Goal: Transaction & Acquisition: Book appointment/travel/reservation

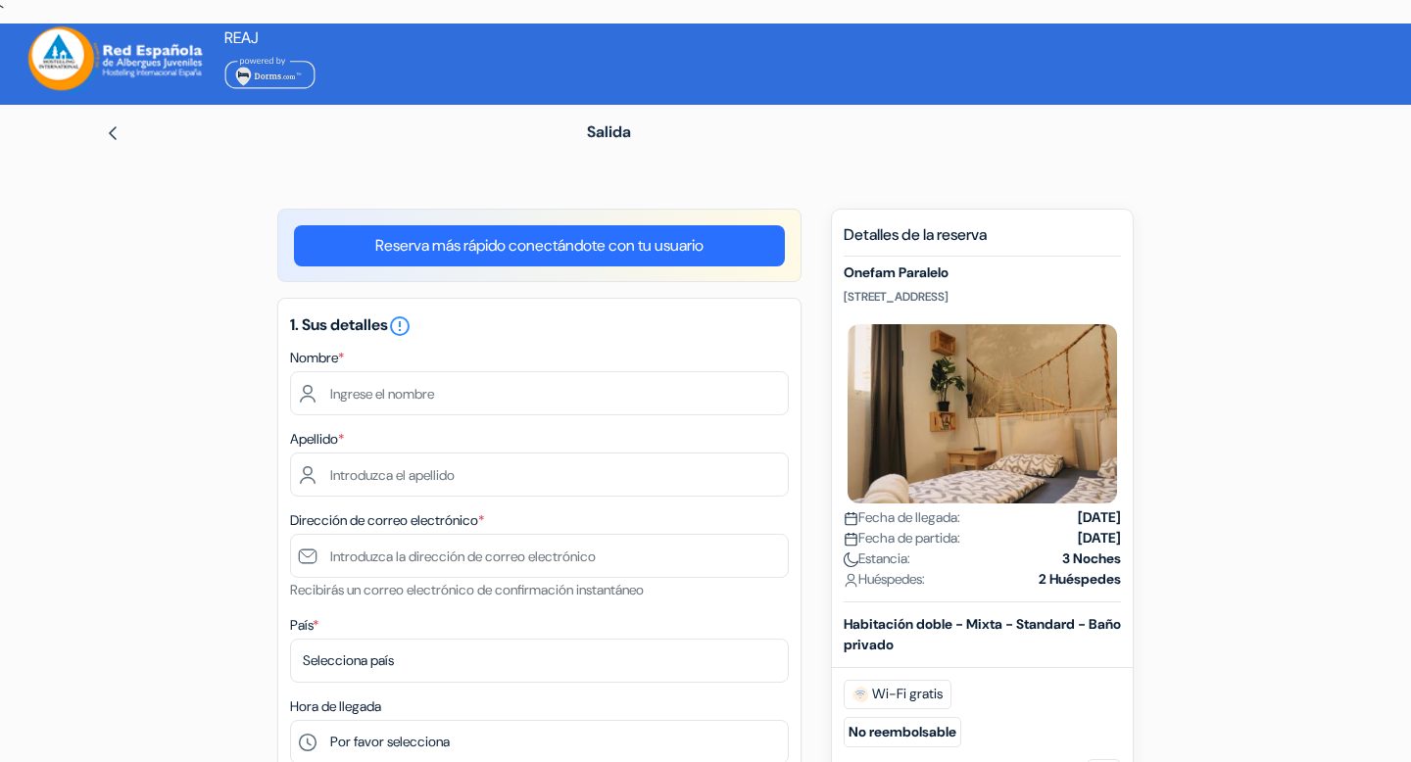
scroll to position [8, 0]
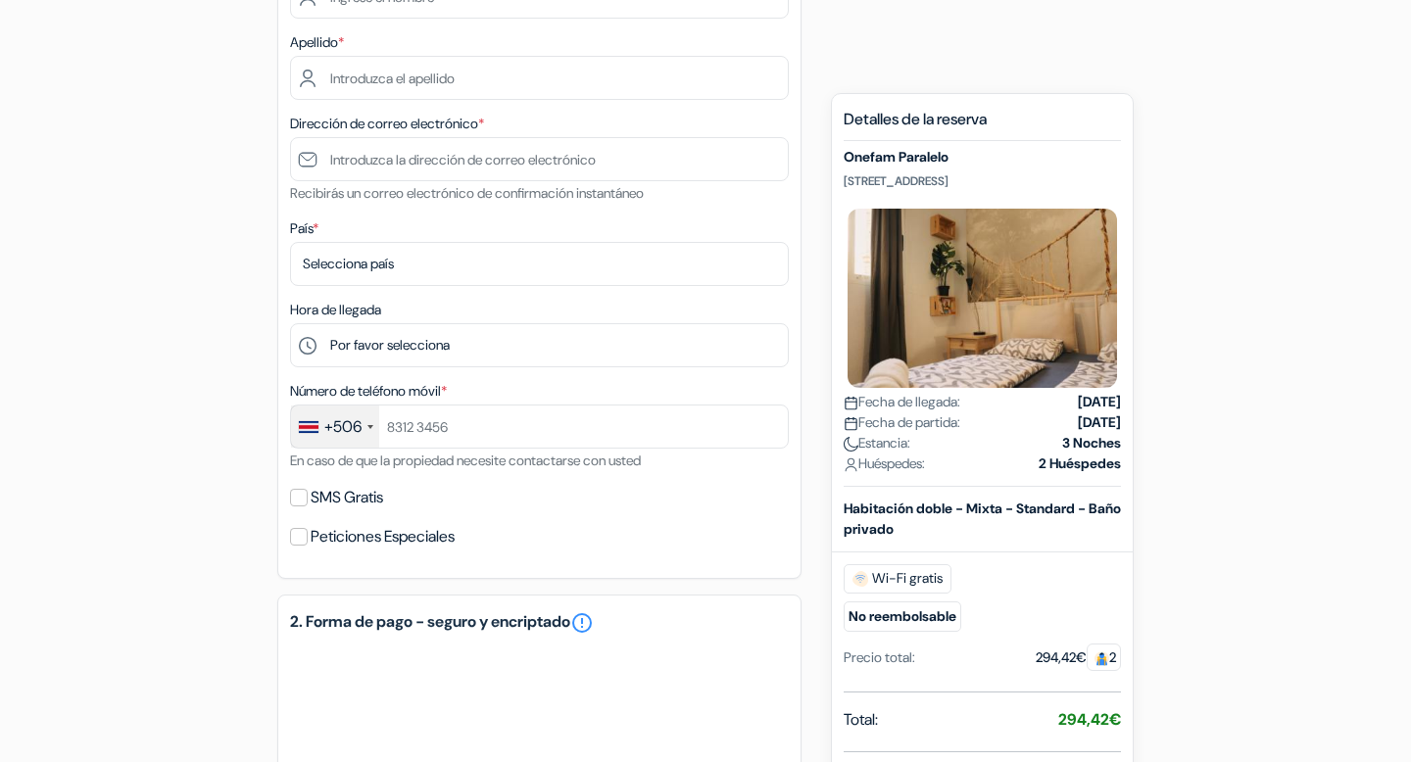
scroll to position [1026, 0]
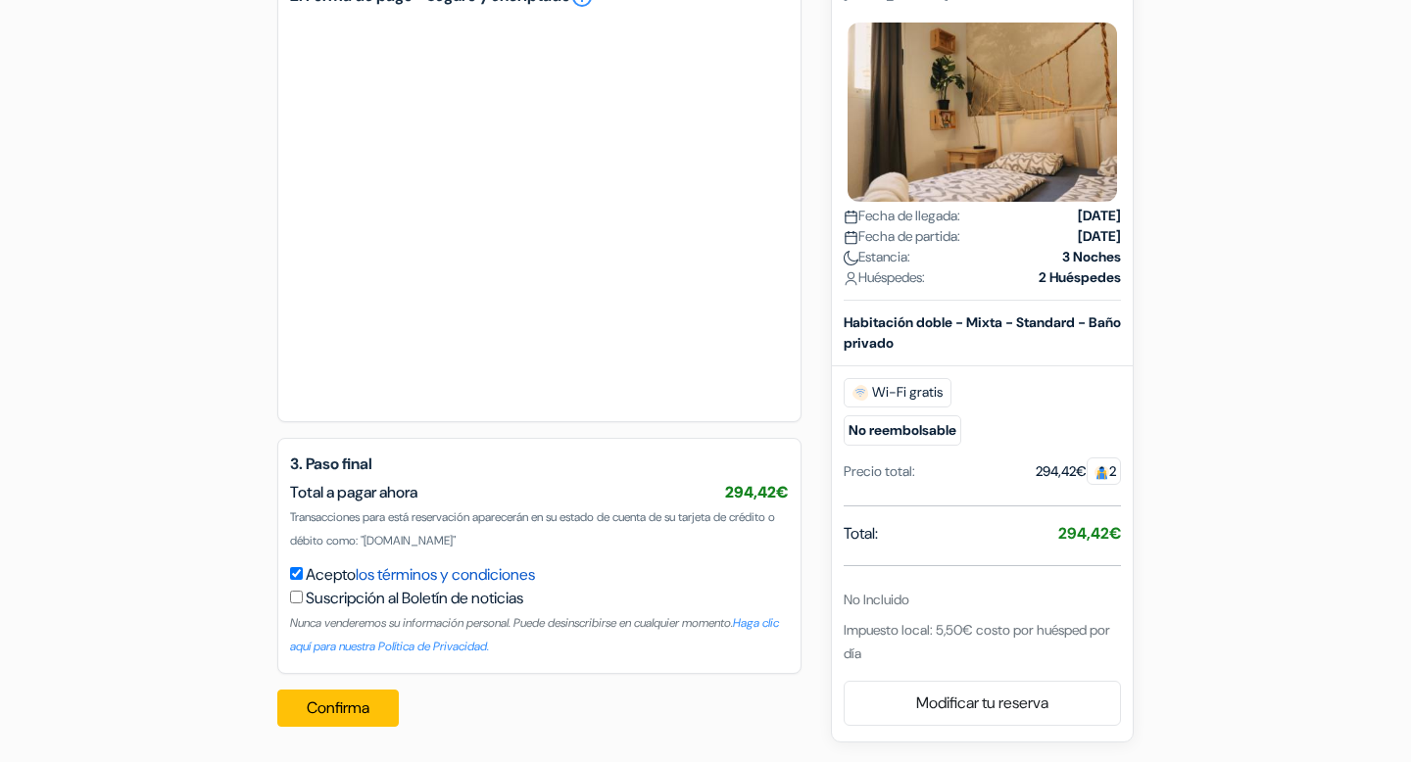
click at [522, 581] on link "los términos y condiciones" at bounding box center [445, 574] width 179 height 21
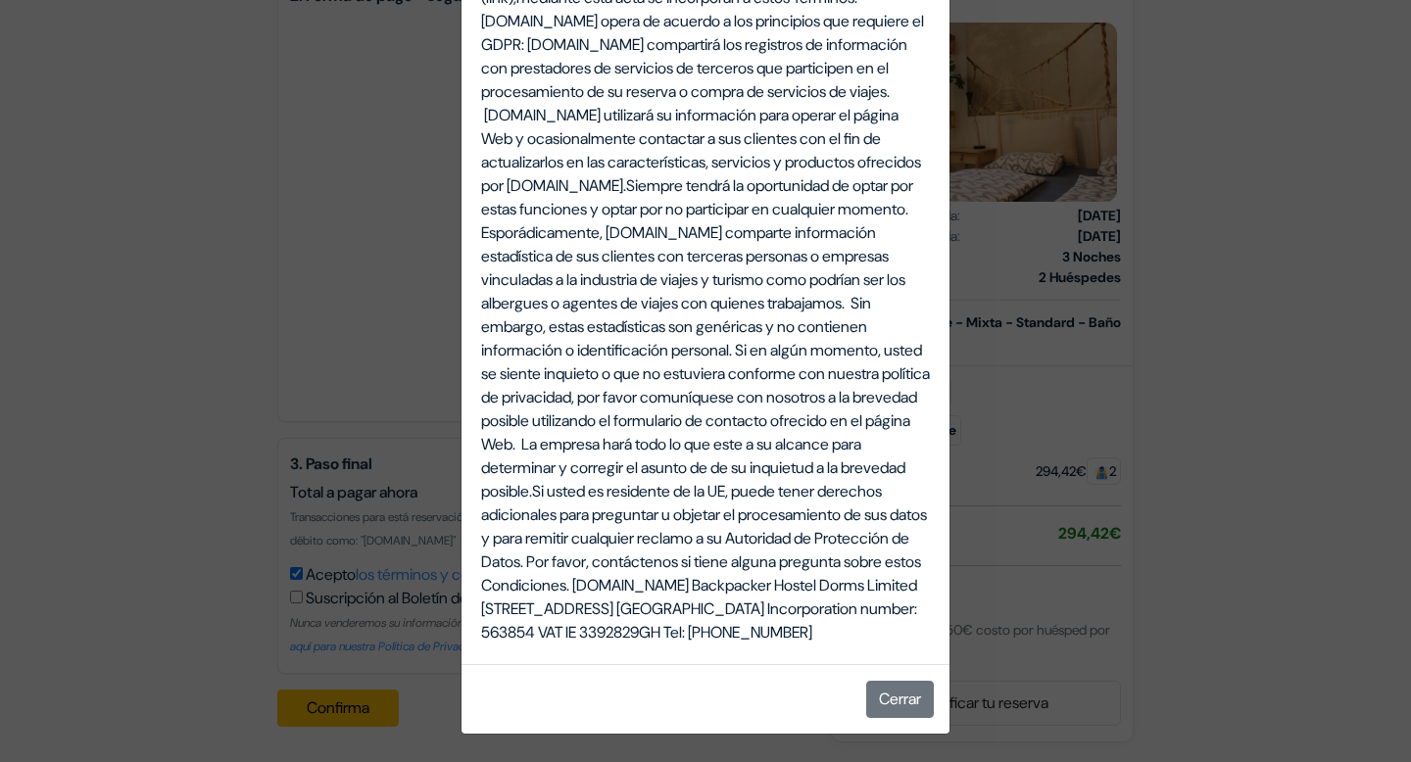
scroll to position [6695, 0]
click at [1344, 382] on div "Términos, Condiciones de Uso y Notificaciones ESTE ACUERDO es entre usted, el u…" at bounding box center [705, 381] width 1411 height 762
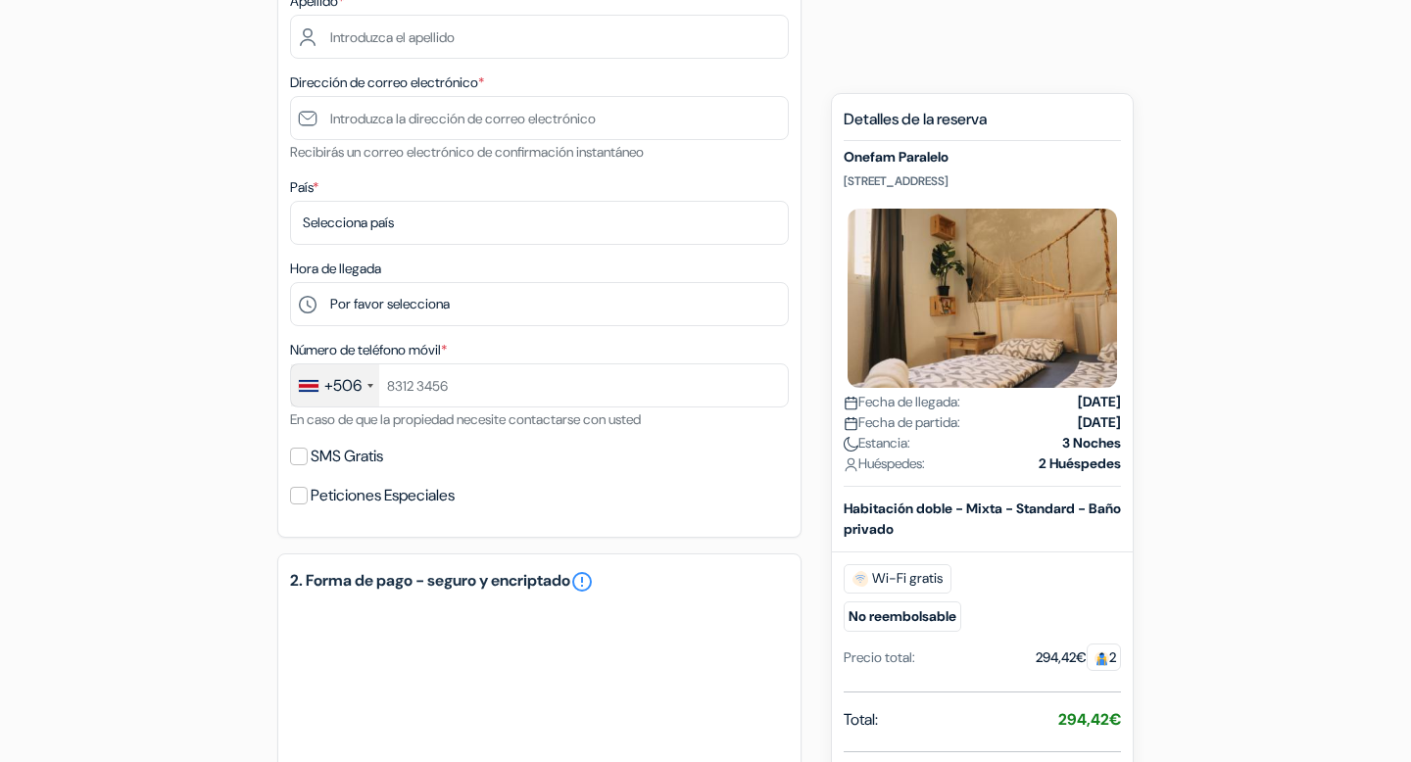
scroll to position [0, 0]
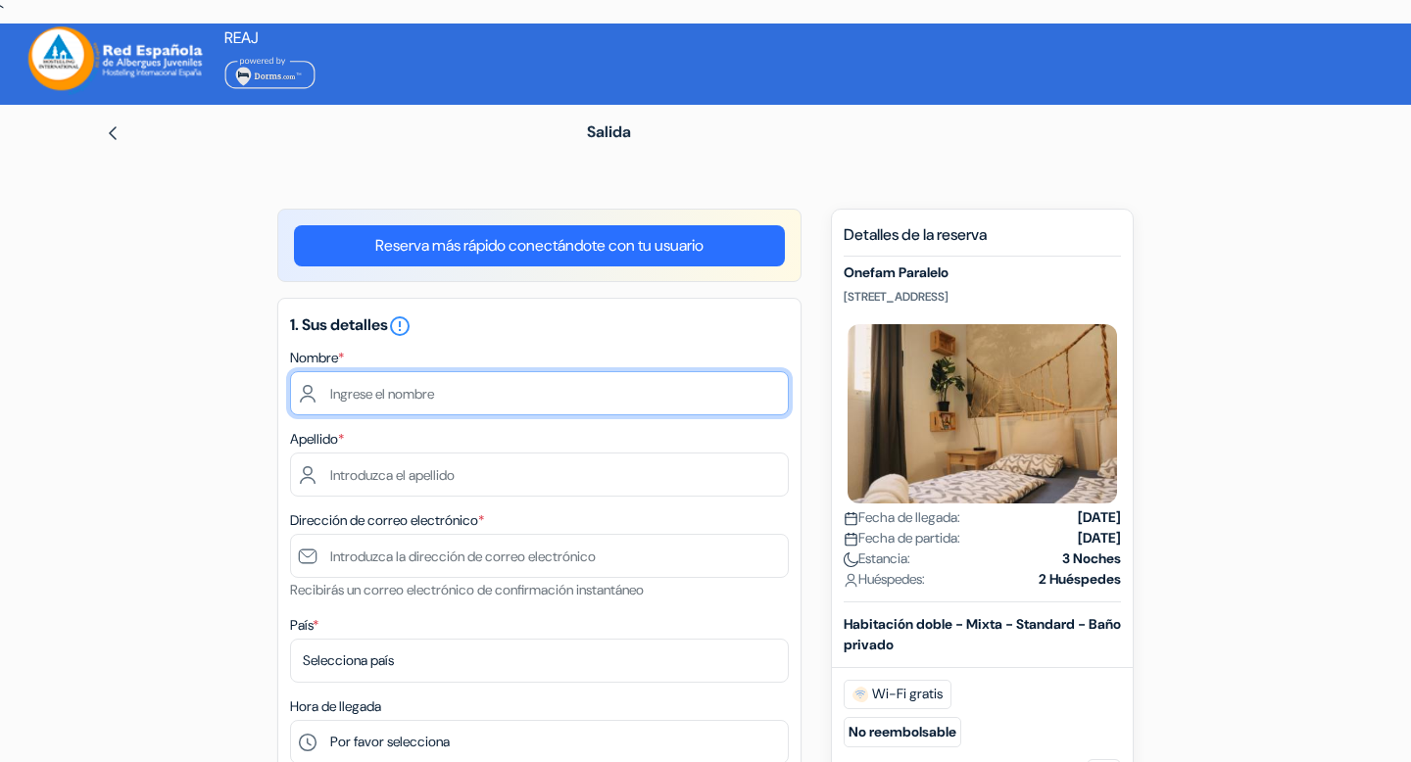
click at [365, 394] on input "text" at bounding box center [539, 393] width 499 height 44
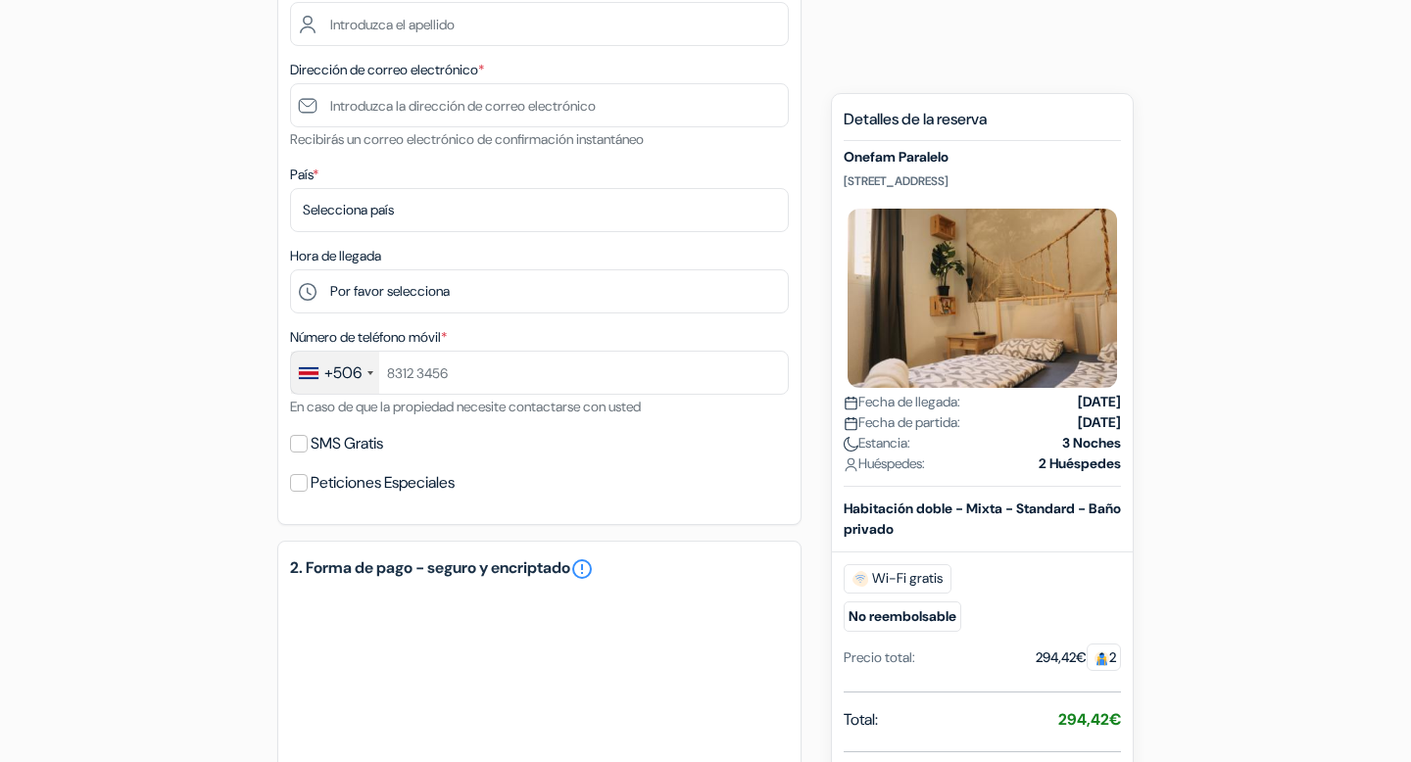
scroll to position [266, 0]
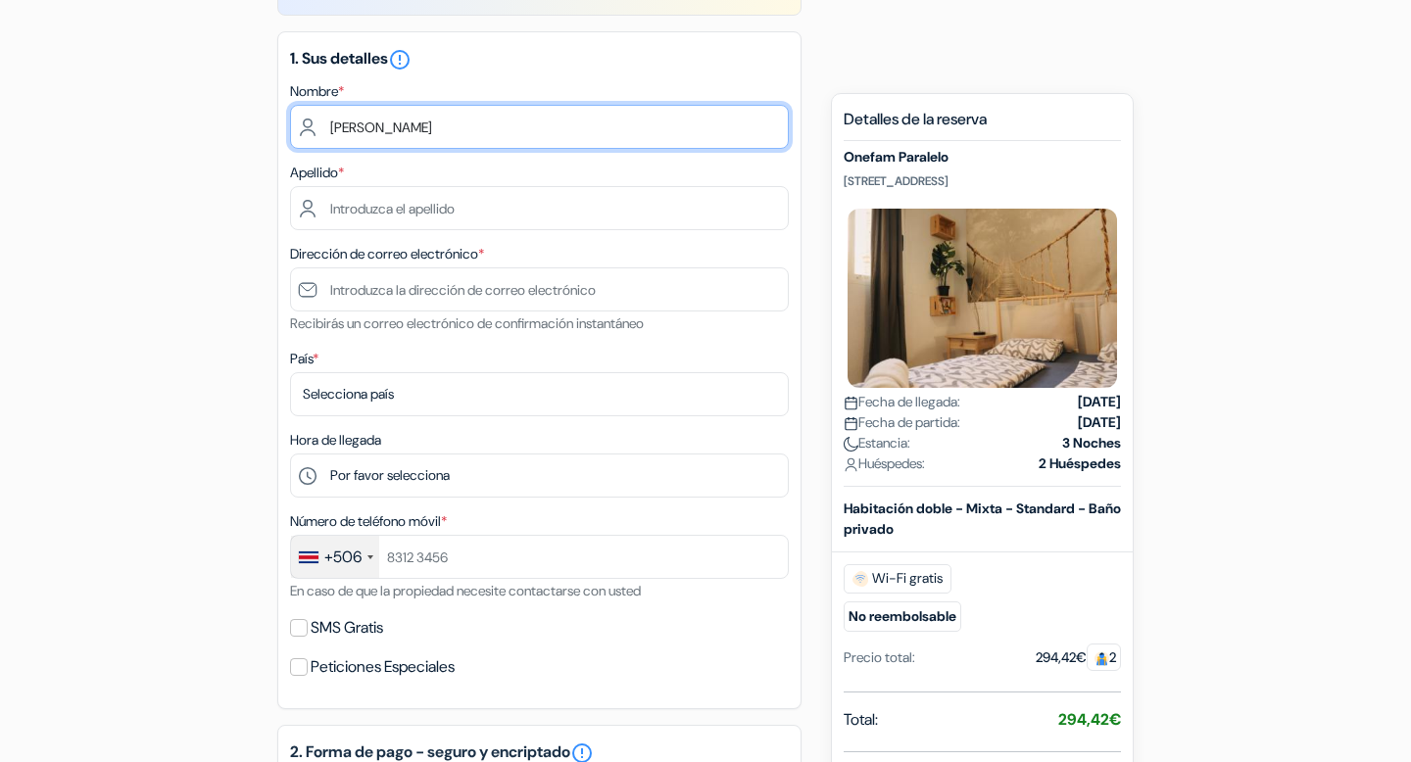
type input "MELISSA MARÍA PÉREZ SÁNCHEZ"
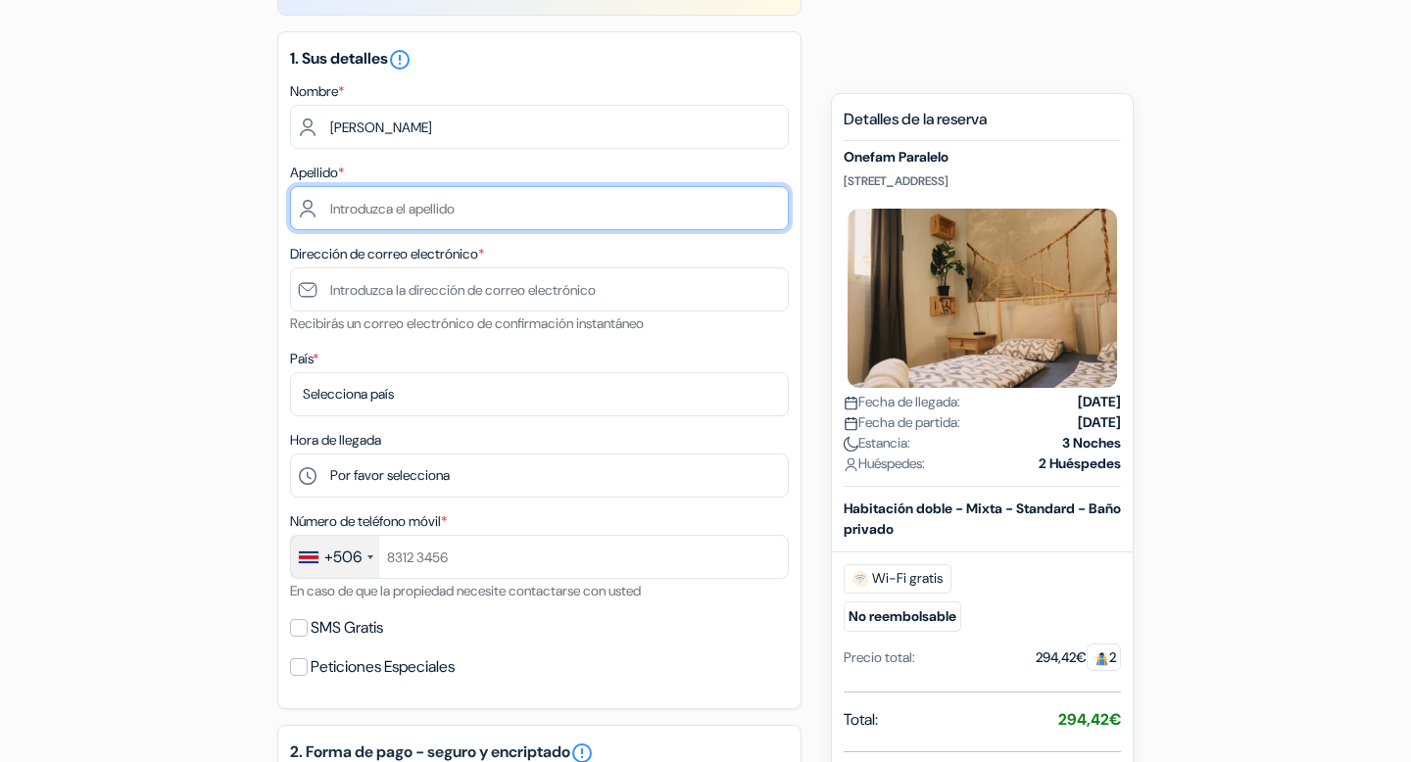
click at [470, 210] on input "text" at bounding box center [539, 208] width 499 height 44
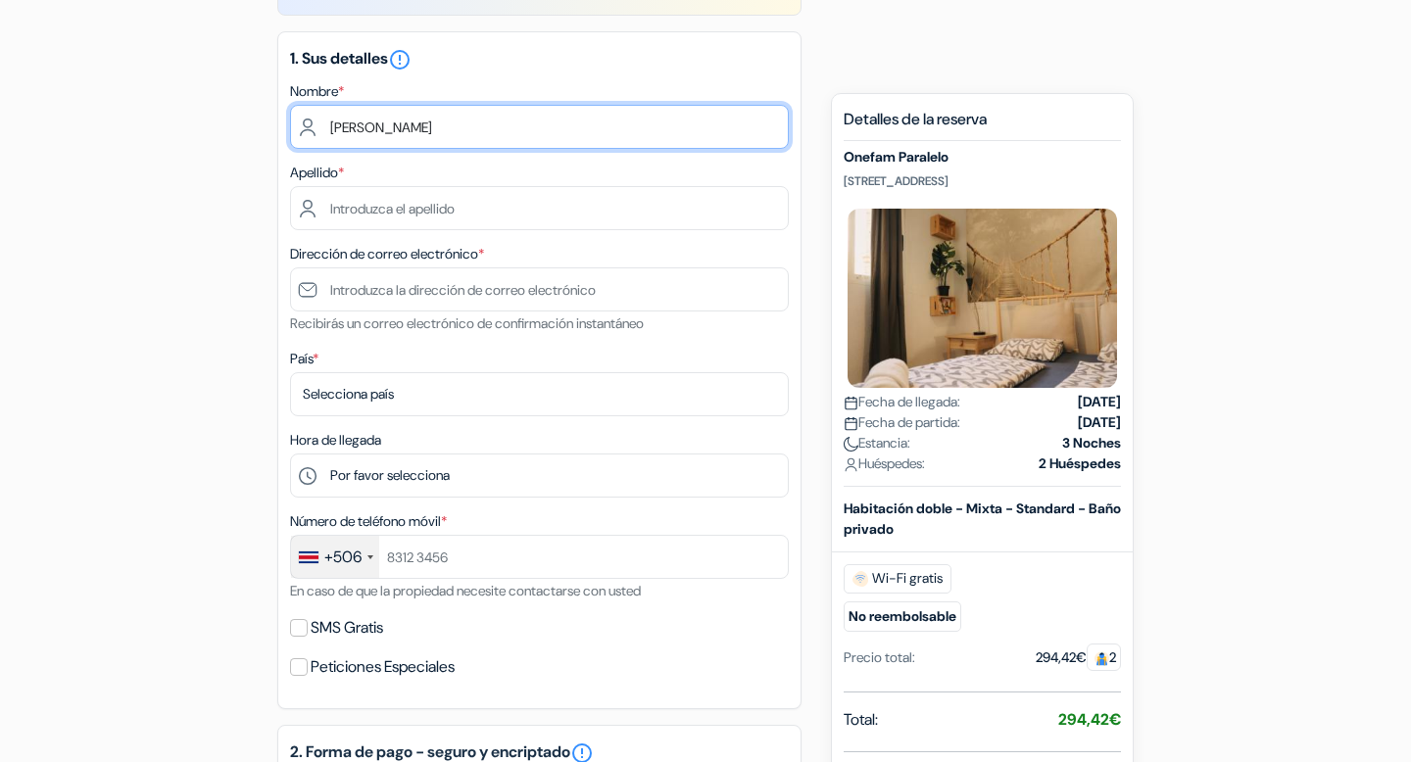
drag, startPoint x: 434, startPoint y: 130, endPoint x: 640, endPoint y: 131, distance: 205.7
click at [640, 131] on input "MELISSA MARÍA PÉREZ SÁNCHEZ" at bounding box center [539, 127] width 499 height 44
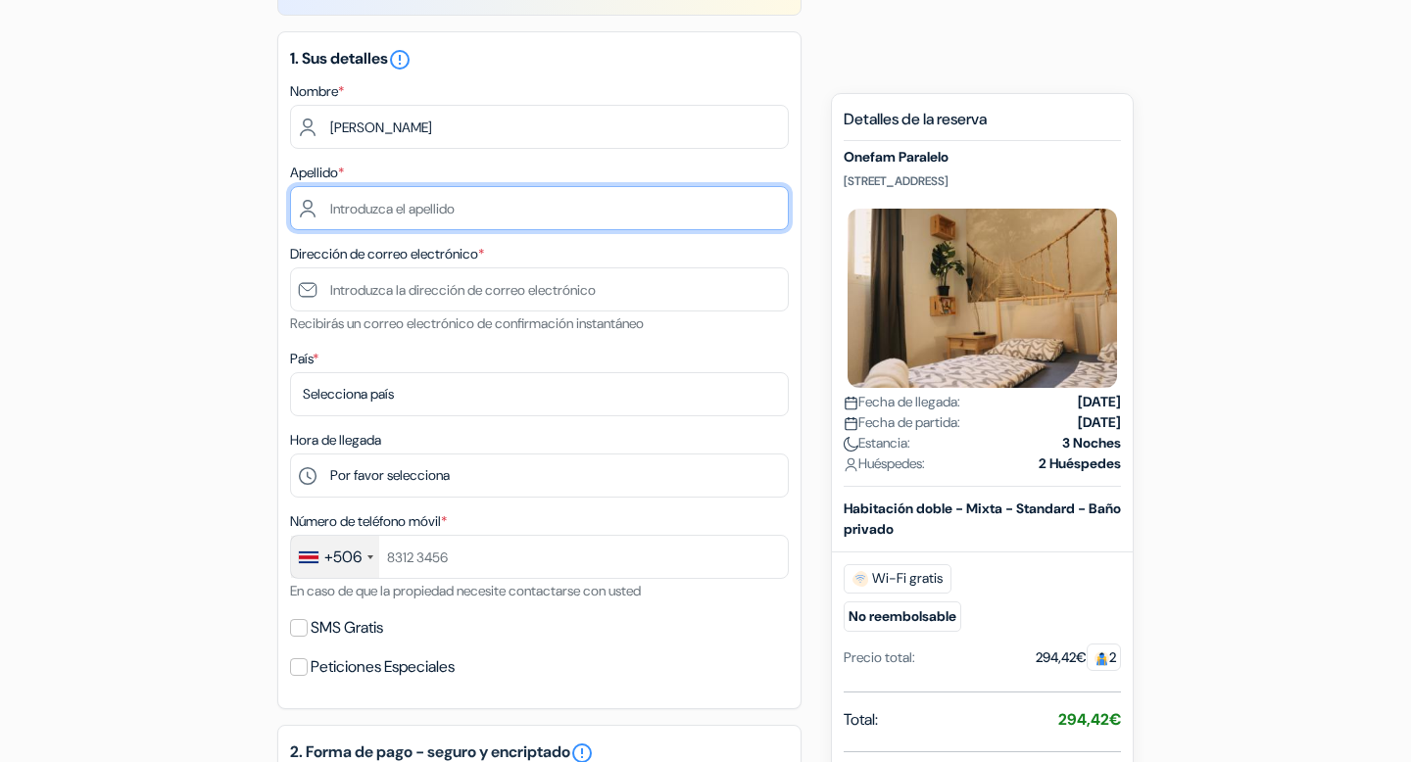
click at [432, 213] on input "text" at bounding box center [539, 208] width 499 height 44
paste input "PÉREZ SÁNCHEZ"
type input "PÉREZ SÁNCHEZ"
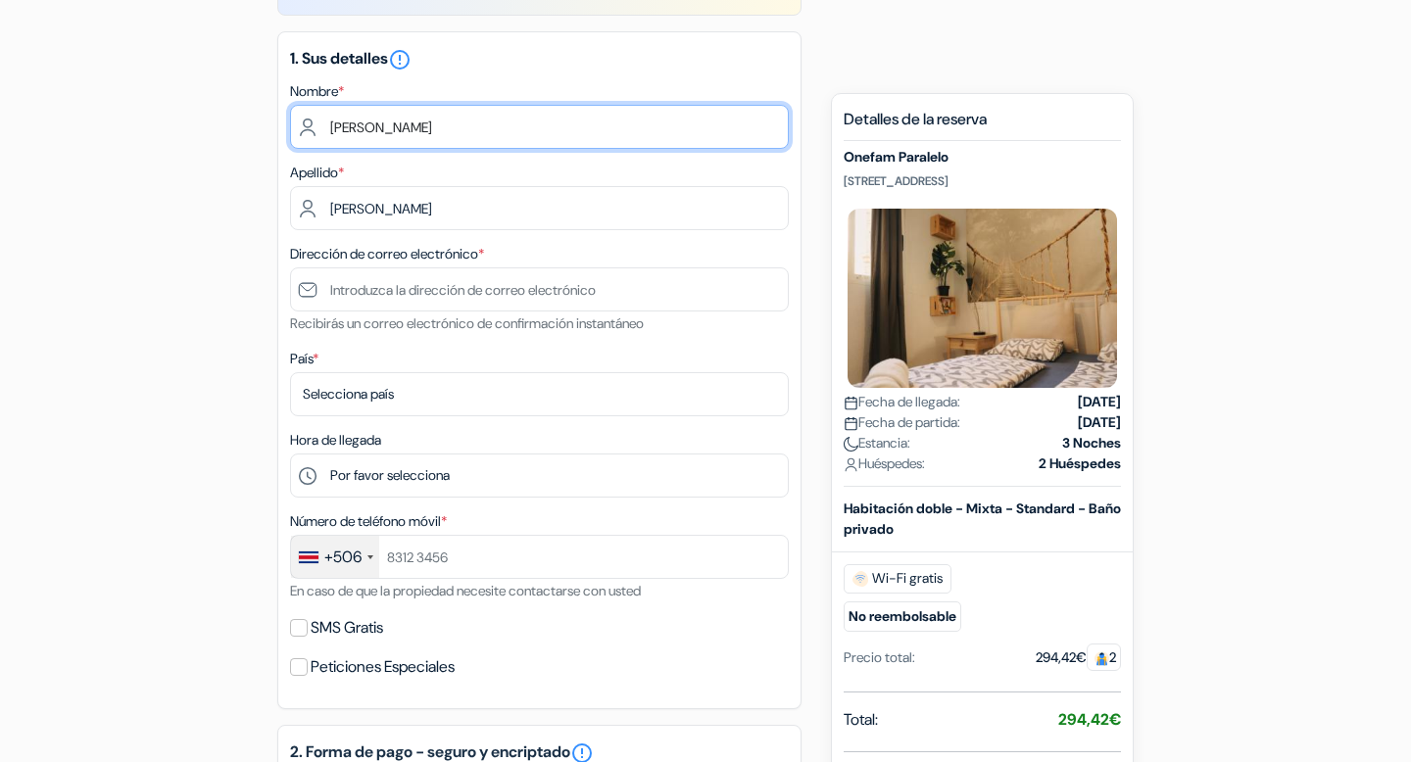
drag, startPoint x: 437, startPoint y: 126, endPoint x: 750, endPoint y: 147, distance: 314.1
click at [750, 147] on input "MELISSA MARÍA PÉREZ SÁNCHEZ" at bounding box center [539, 127] width 499 height 44
type input "MELISSA MARÍA"
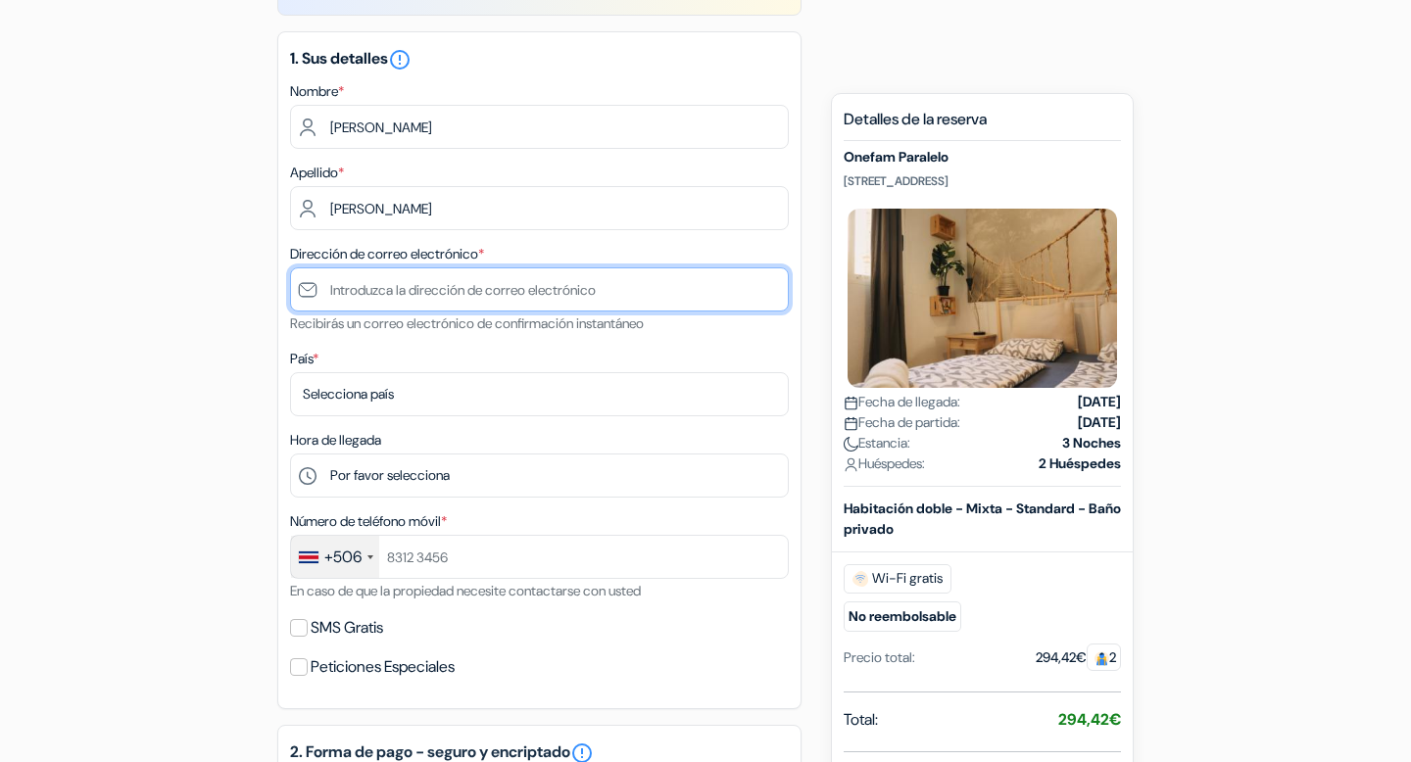
click at [413, 302] on input "text" at bounding box center [539, 289] width 499 height 44
type input "melips98@gmail.com"
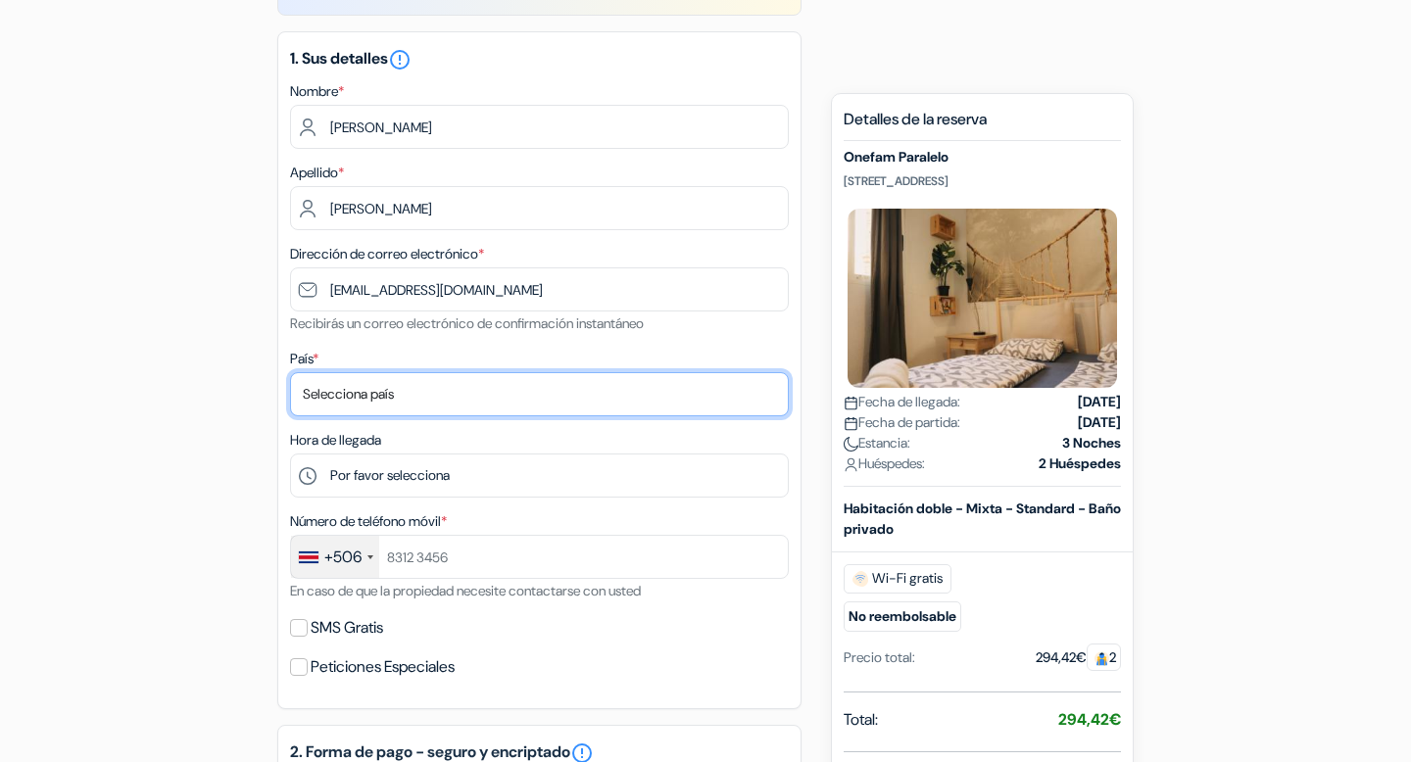
select select "52"
type input "83163454"
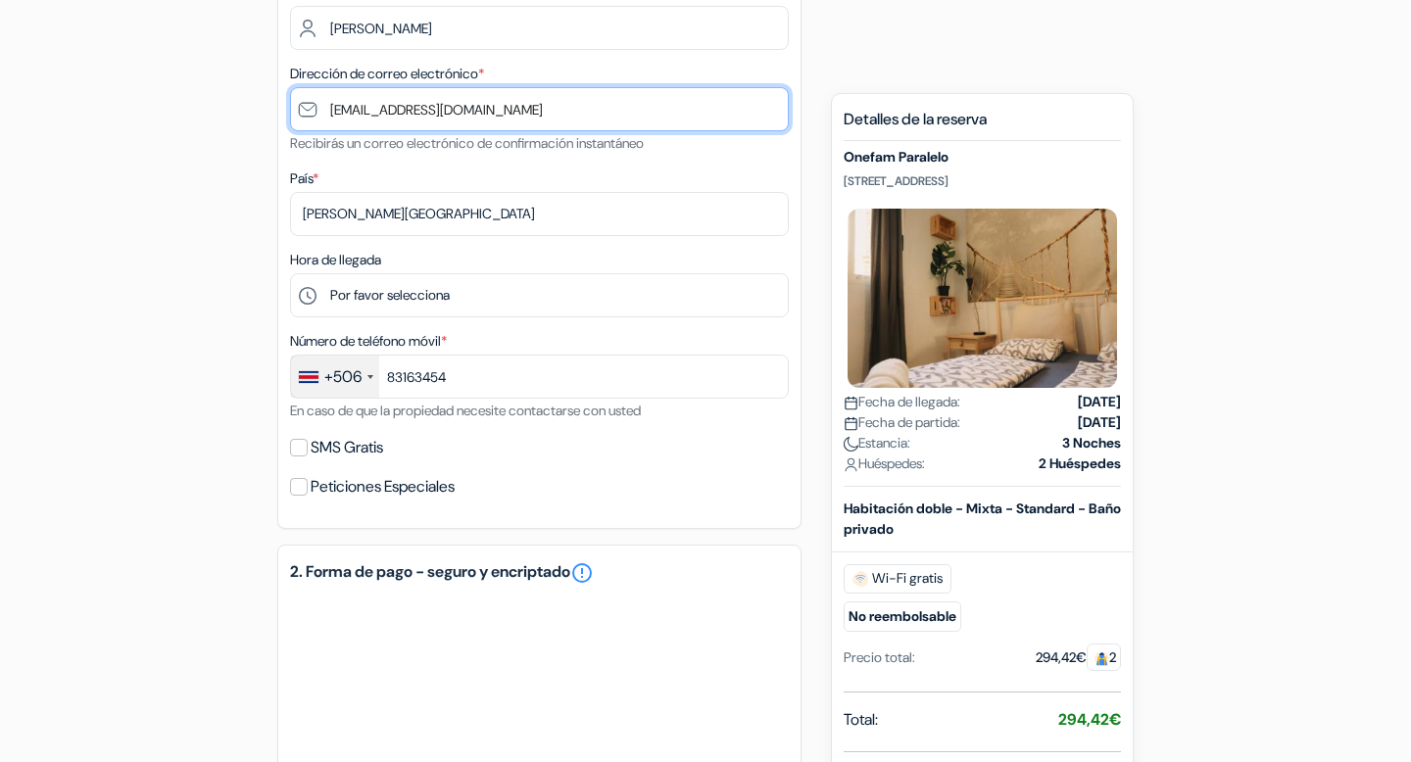
scroll to position [471, 0]
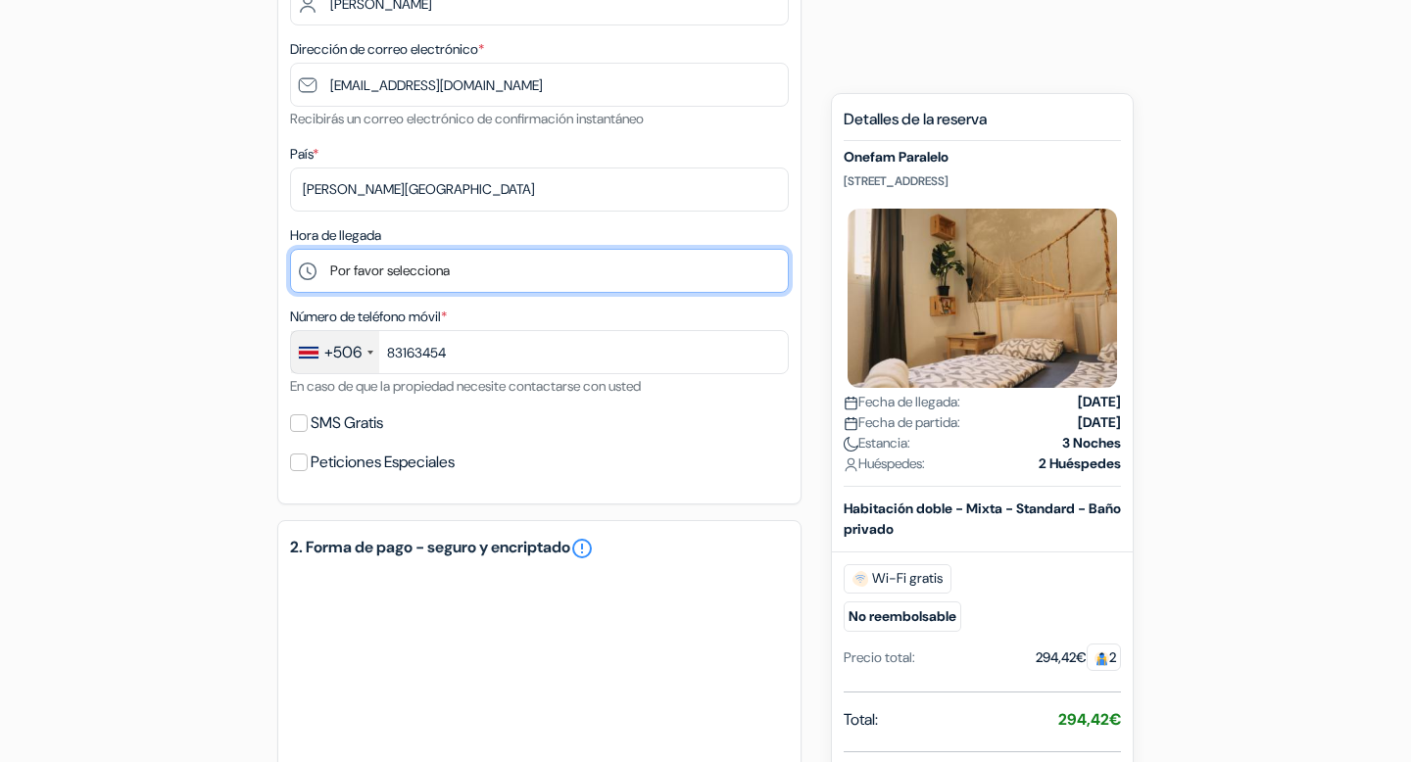
click at [432, 277] on select "Por favor selecciona 1:00 2:00 3:00 4:00 5:00 6:00 7:00 8:00 9:00 10:00 11:00 1…" at bounding box center [539, 271] width 499 height 44
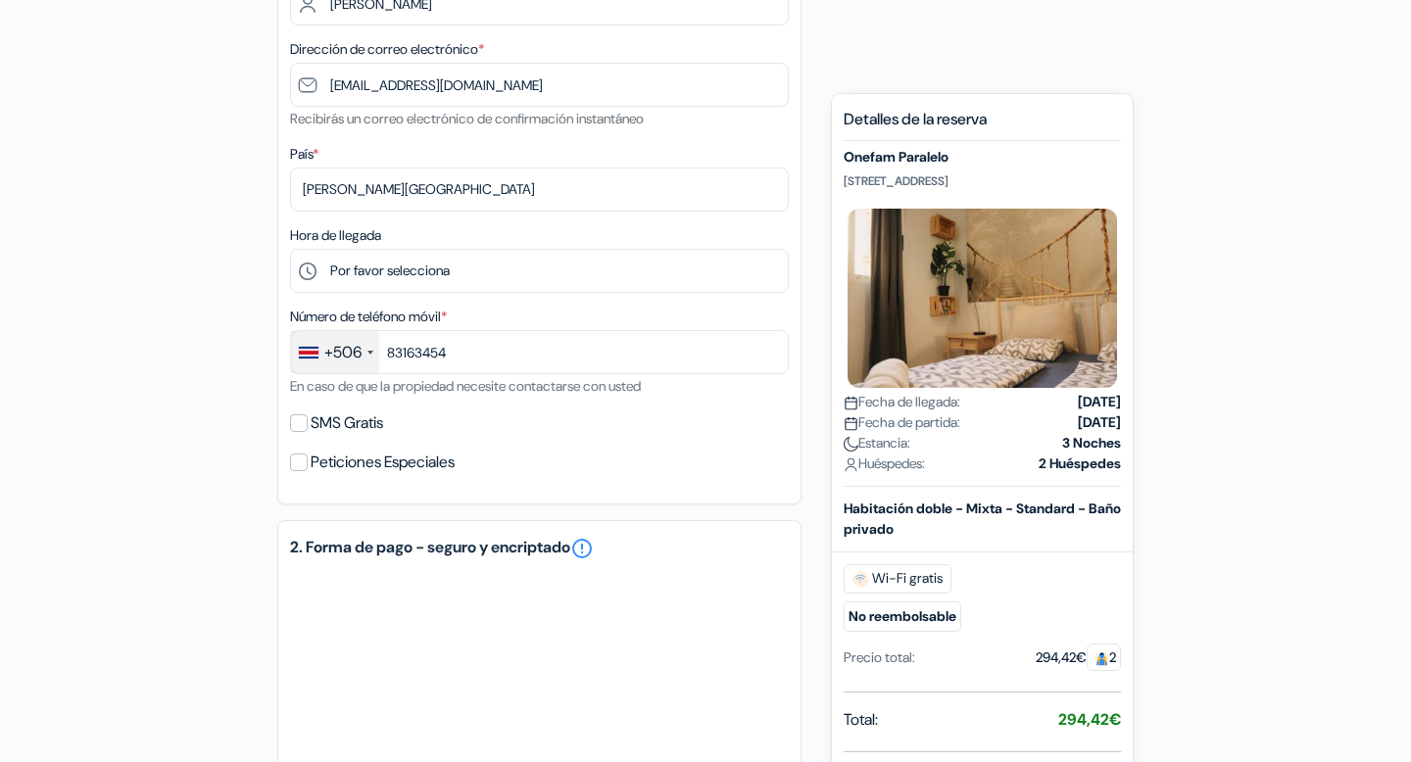
drag, startPoint x: 958, startPoint y: 181, endPoint x: 833, endPoint y: 181, distance: 125.4
click at [833, 181] on div "Nuevas reservas Detalles de la reserva Onefam Paralelo Salvà, 62, Barcelona, Es…" at bounding box center [982, 511] width 303 height 836
copy p "Salvà, 62, Barcelona,"
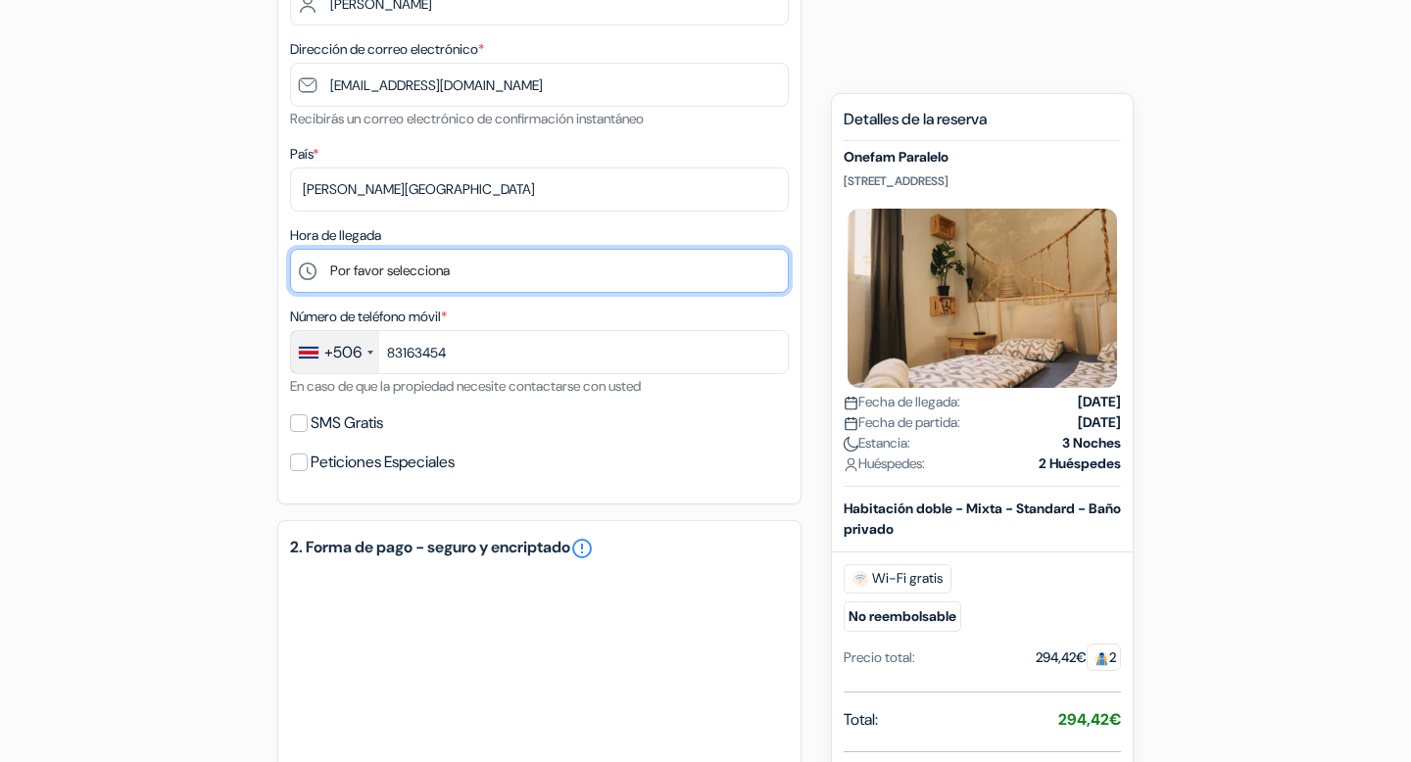
click at [442, 268] on select "Por favor selecciona 1:00 2:00 3:00 4:00 5:00 6:00 7:00 8:00 9:00 10:00 11:00 1…" at bounding box center [539, 271] width 499 height 44
select select "18"
click at [290, 251] on select "Por favor selecciona 1:00 2:00 3:00 4:00 5:00 6:00 7:00 8:00 9:00 10:00 11:00 1…" at bounding box center [539, 271] width 499 height 44
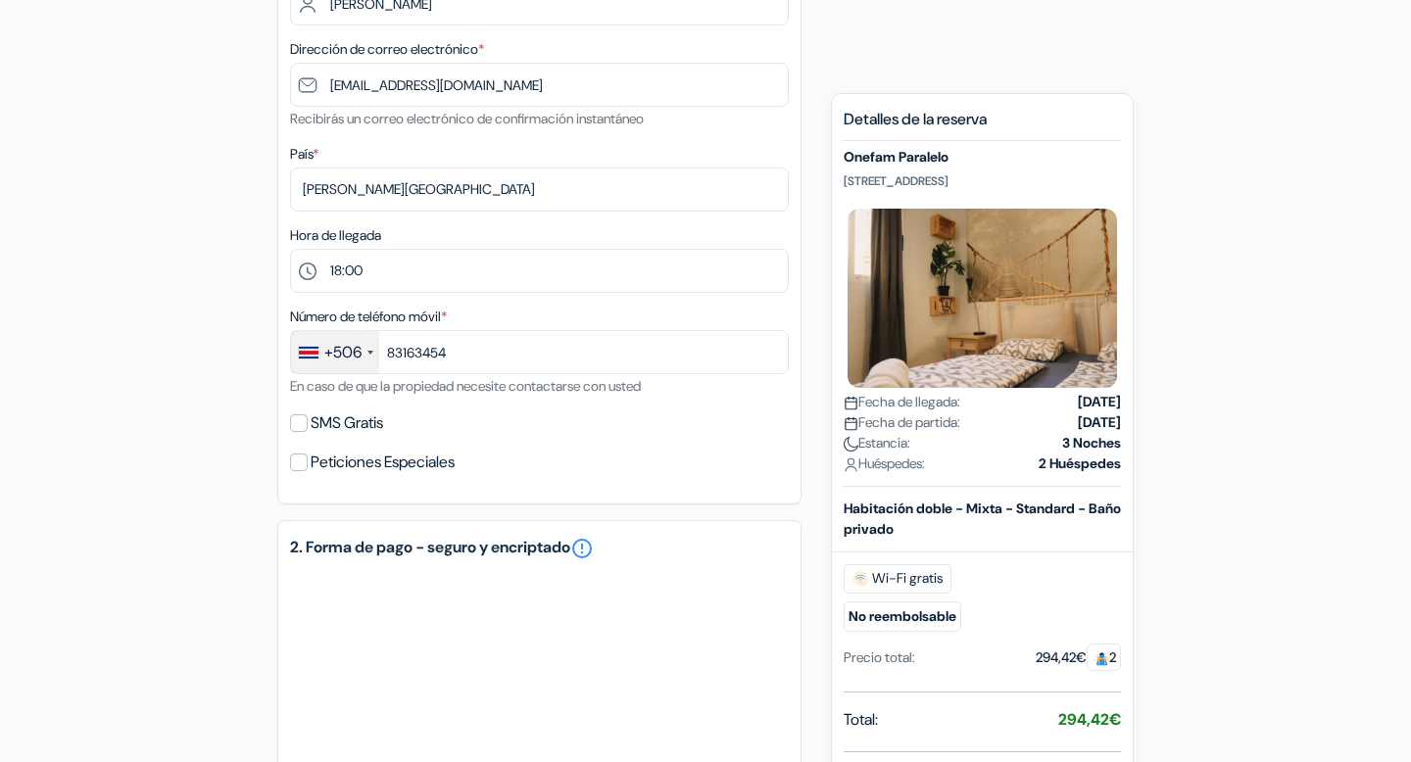
click at [248, 585] on div "add_box Onefam Paralelo Salvà, 62, Barcelona, España Detalles del Alojamiento X…" at bounding box center [705, 515] width 1293 height 1556
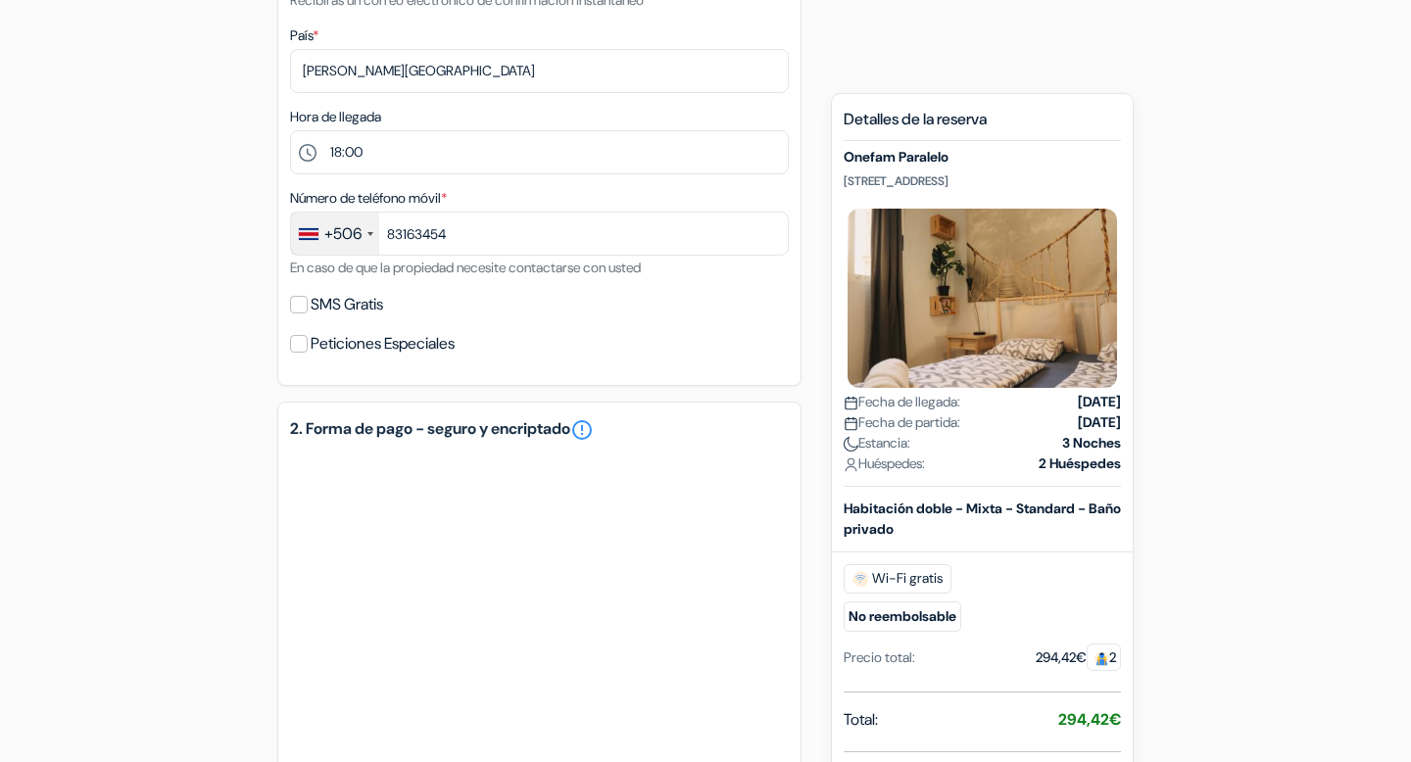
scroll to position [608, 0]
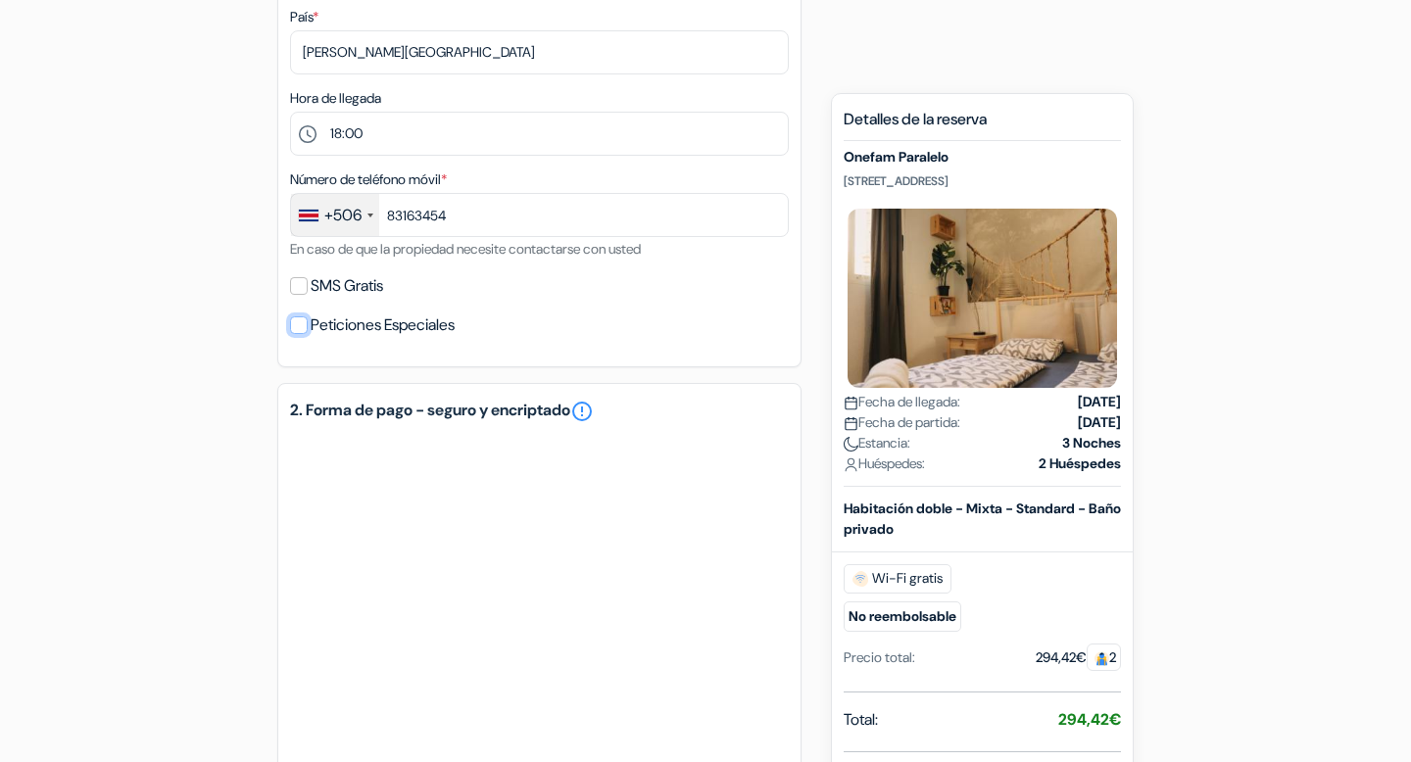
click at [297, 334] on input "Peticiones Especiales" at bounding box center [299, 325] width 18 height 18
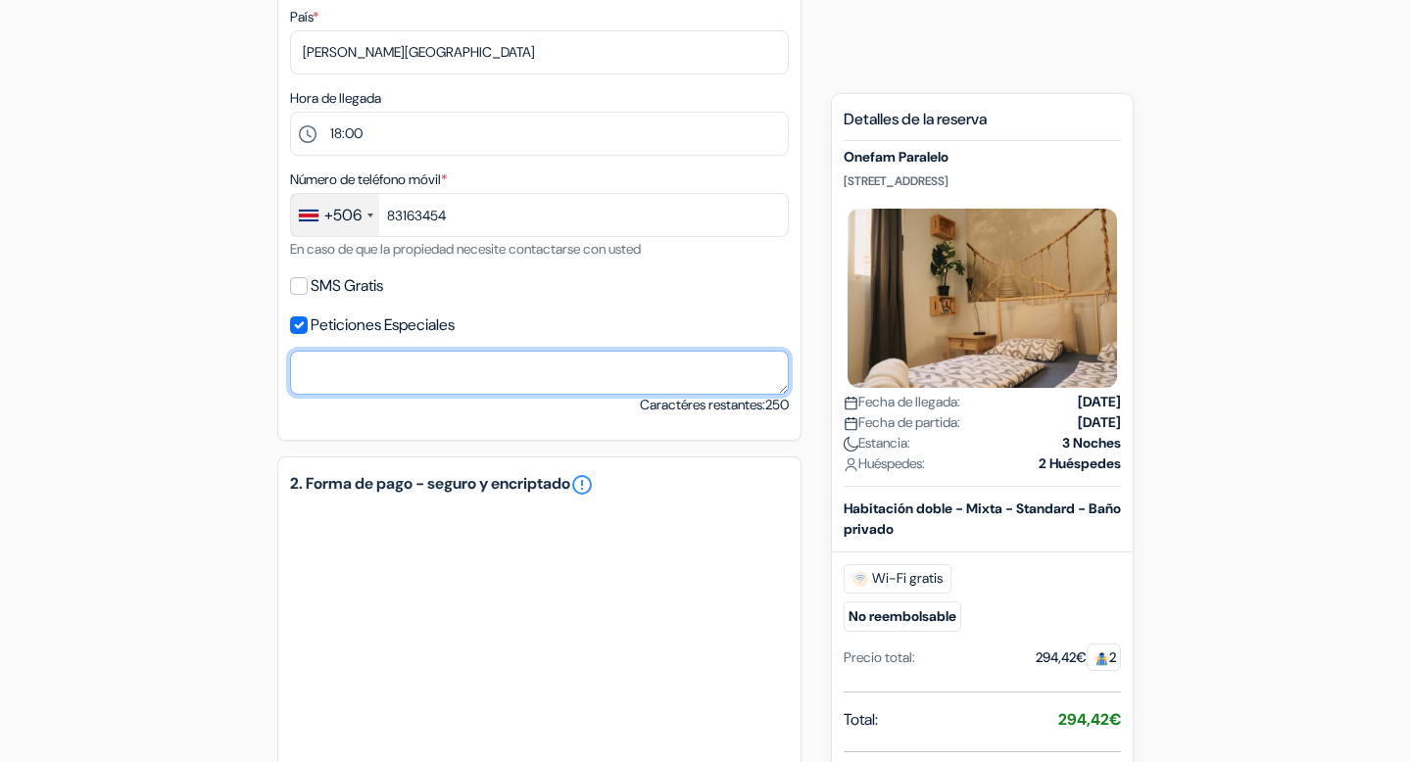
click at [377, 380] on textarea at bounding box center [539, 373] width 499 height 44
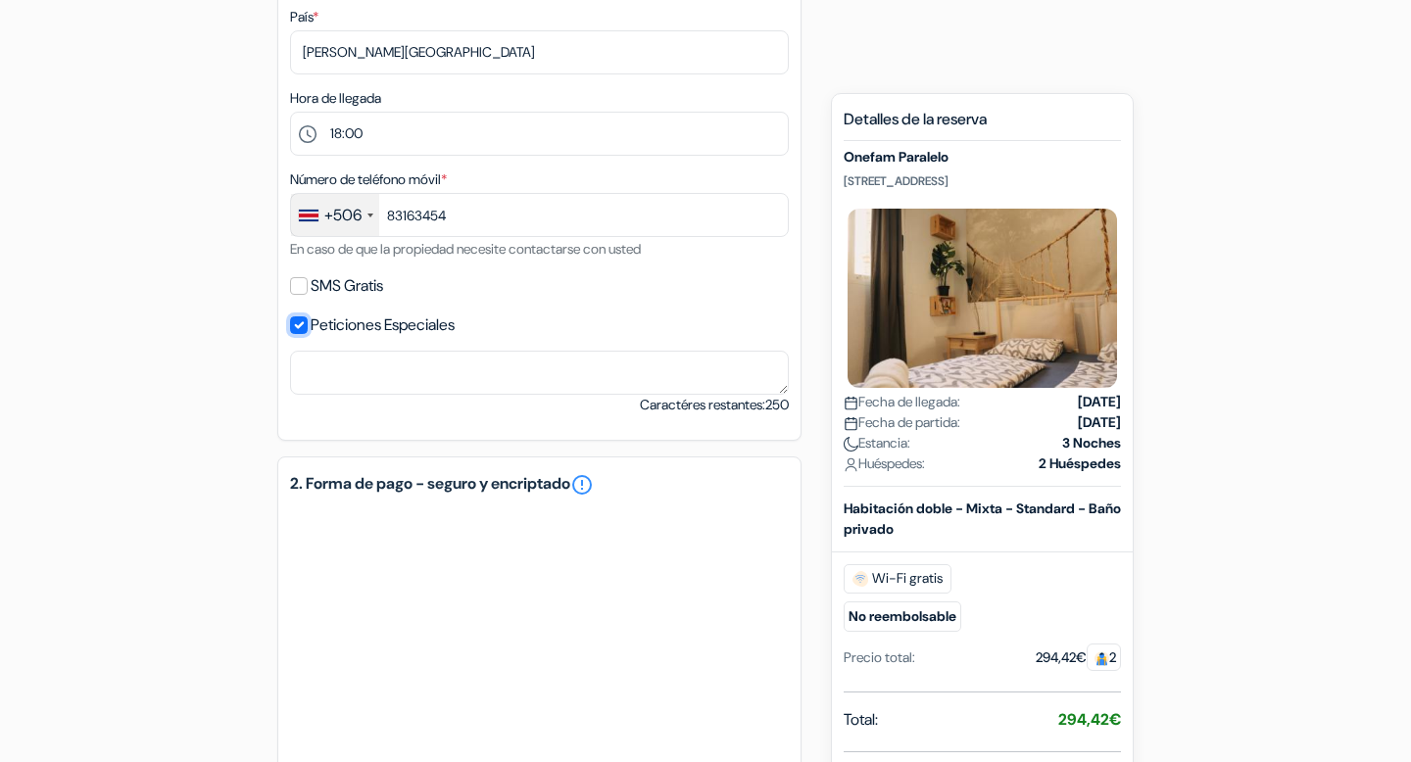
click at [306, 321] on input "Peticiones Especiales" at bounding box center [299, 325] width 18 height 18
checkbox input "false"
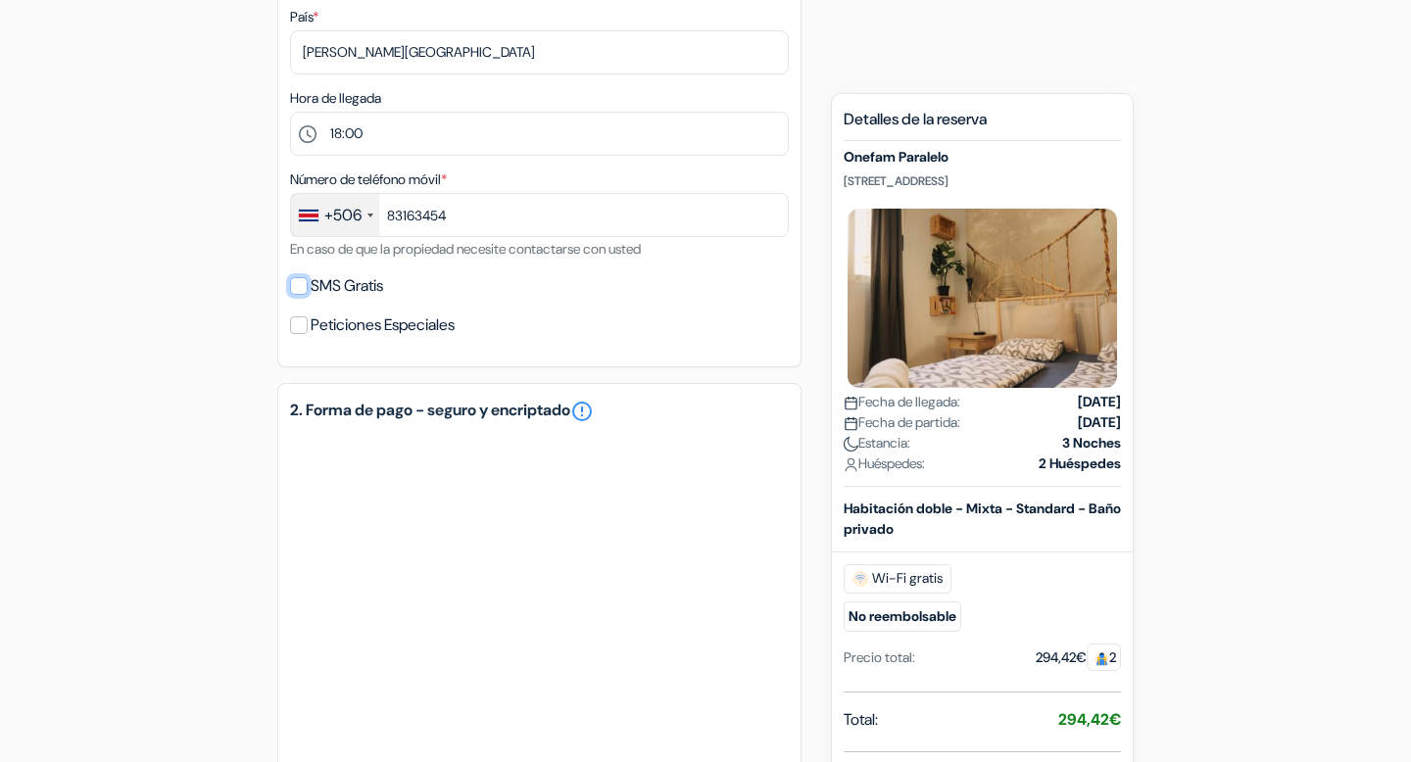
click at [298, 295] on input "SMS Gratis" at bounding box center [299, 286] width 18 height 18
checkbox input "true"
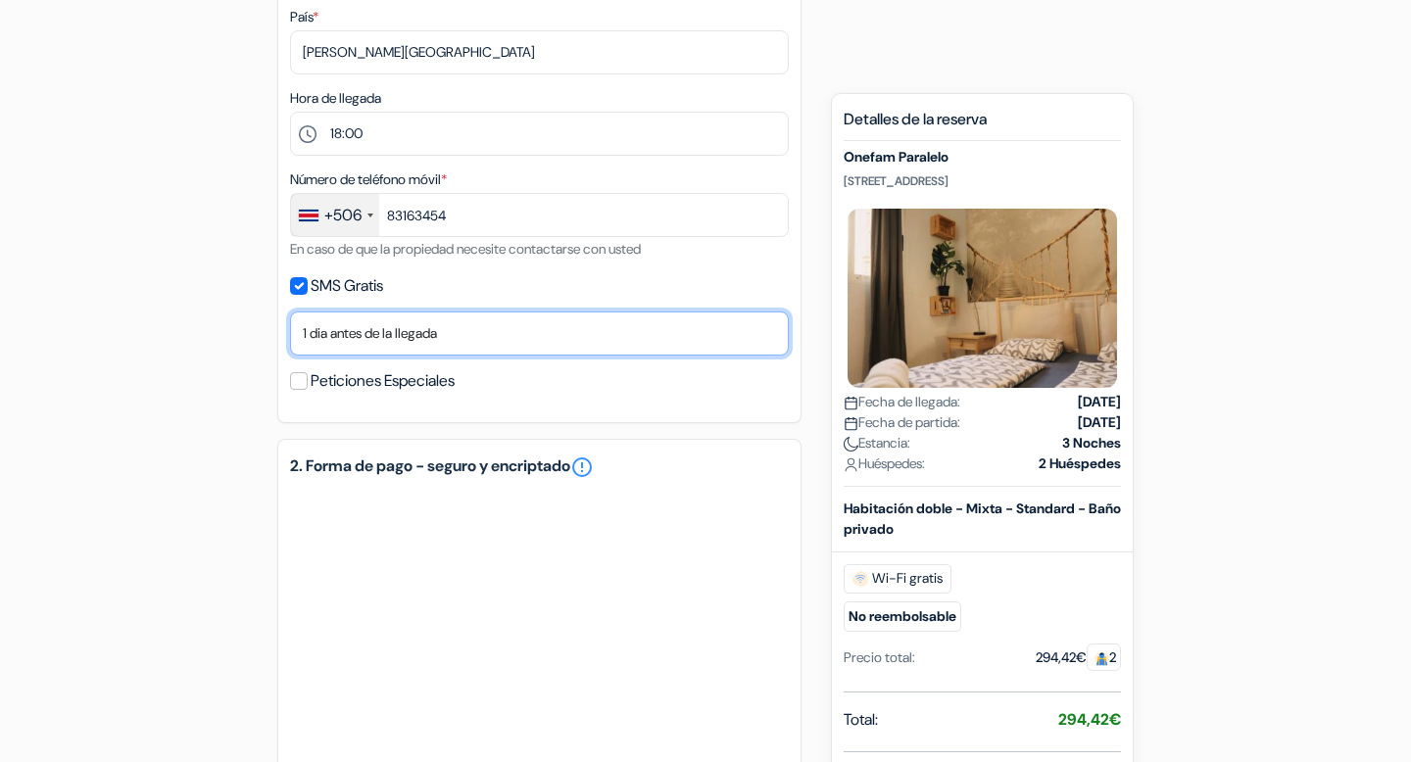
click at [326, 340] on select "No gracias Enviar ahora Llegada 1 dia antes de la llegada 2 días antes de la ll…" at bounding box center [539, 333] width 499 height 44
click at [340, 327] on select "No gracias Enviar ahora Llegada 1 dia antes de la llegada 2 días antes de la ll…" at bounding box center [539, 333] width 499 height 44
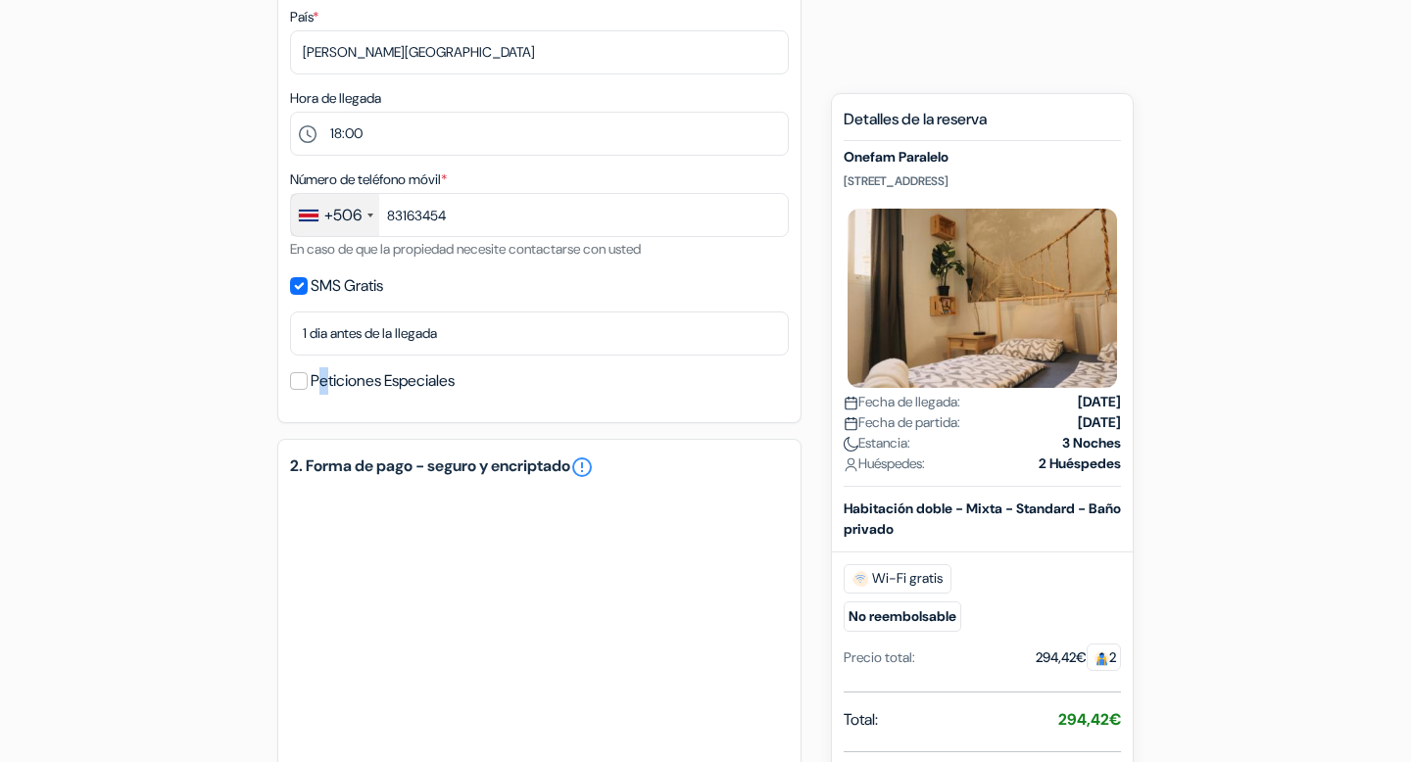
click at [324, 381] on label "Peticiones Especiales" at bounding box center [383, 380] width 144 height 27
click at [304, 380] on input "Peticiones Especiales" at bounding box center [299, 381] width 18 height 18
checkbox input "true"
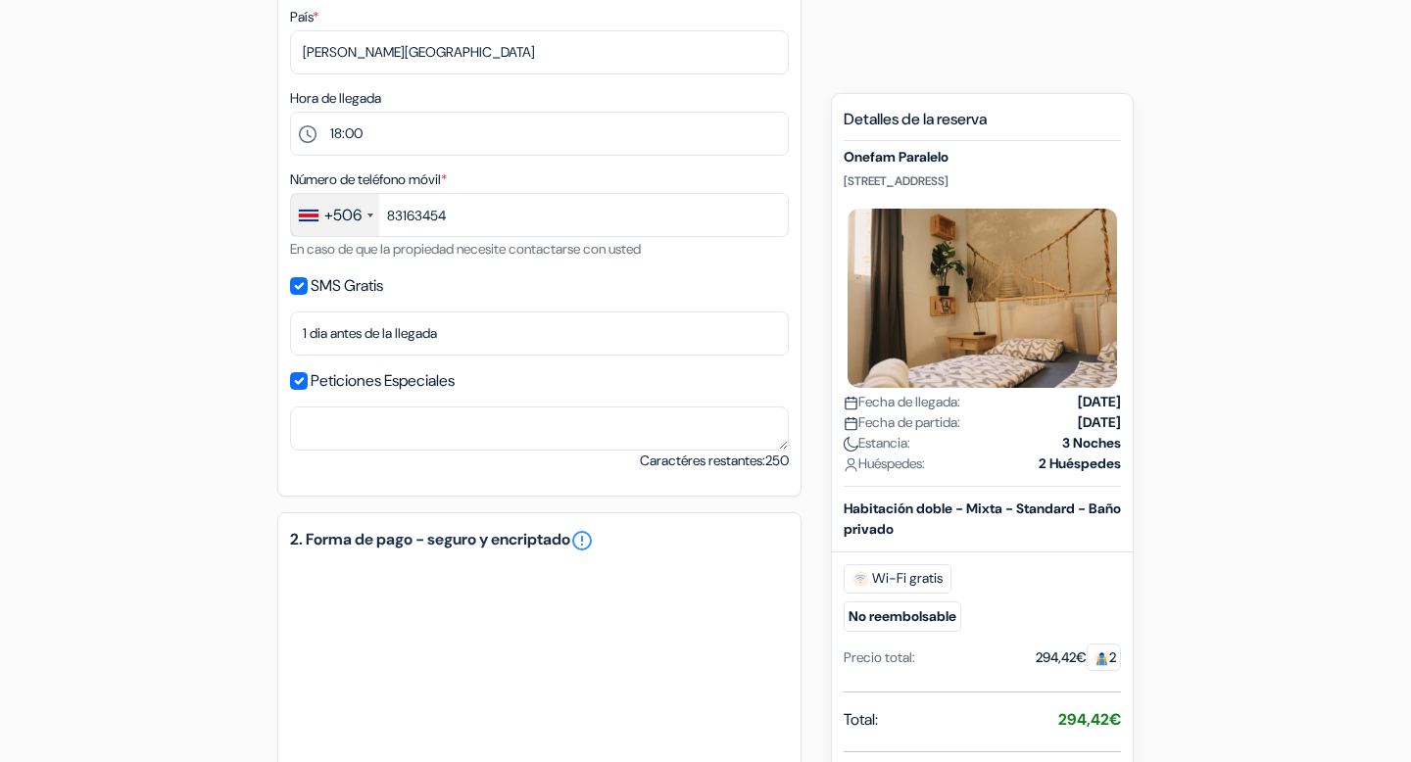
click at [324, 287] on label "SMS Gratis" at bounding box center [347, 285] width 72 height 27
click at [308, 287] on input "SMS Gratis" at bounding box center [299, 286] width 18 height 18
checkbox input "false"
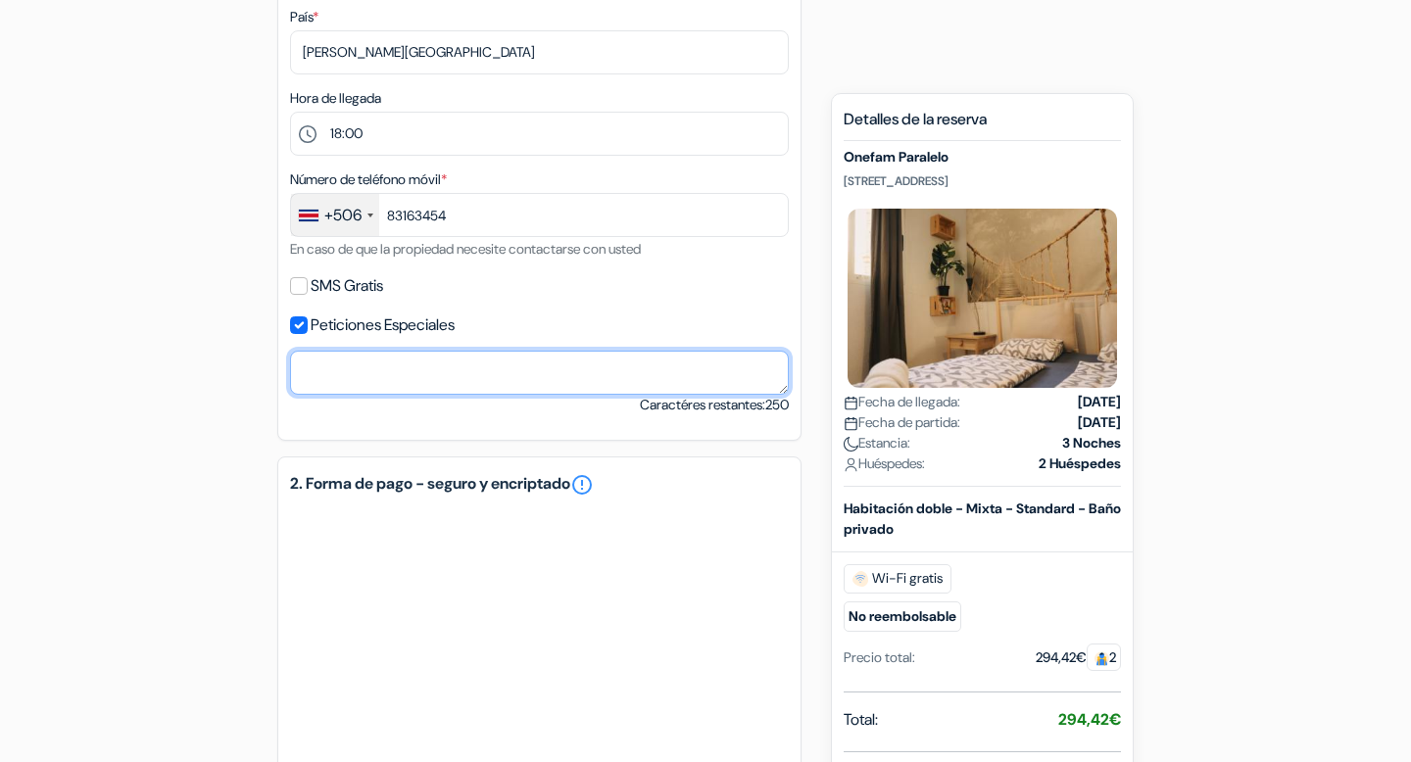
click at [339, 388] on textarea at bounding box center [539, 373] width 499 height 44
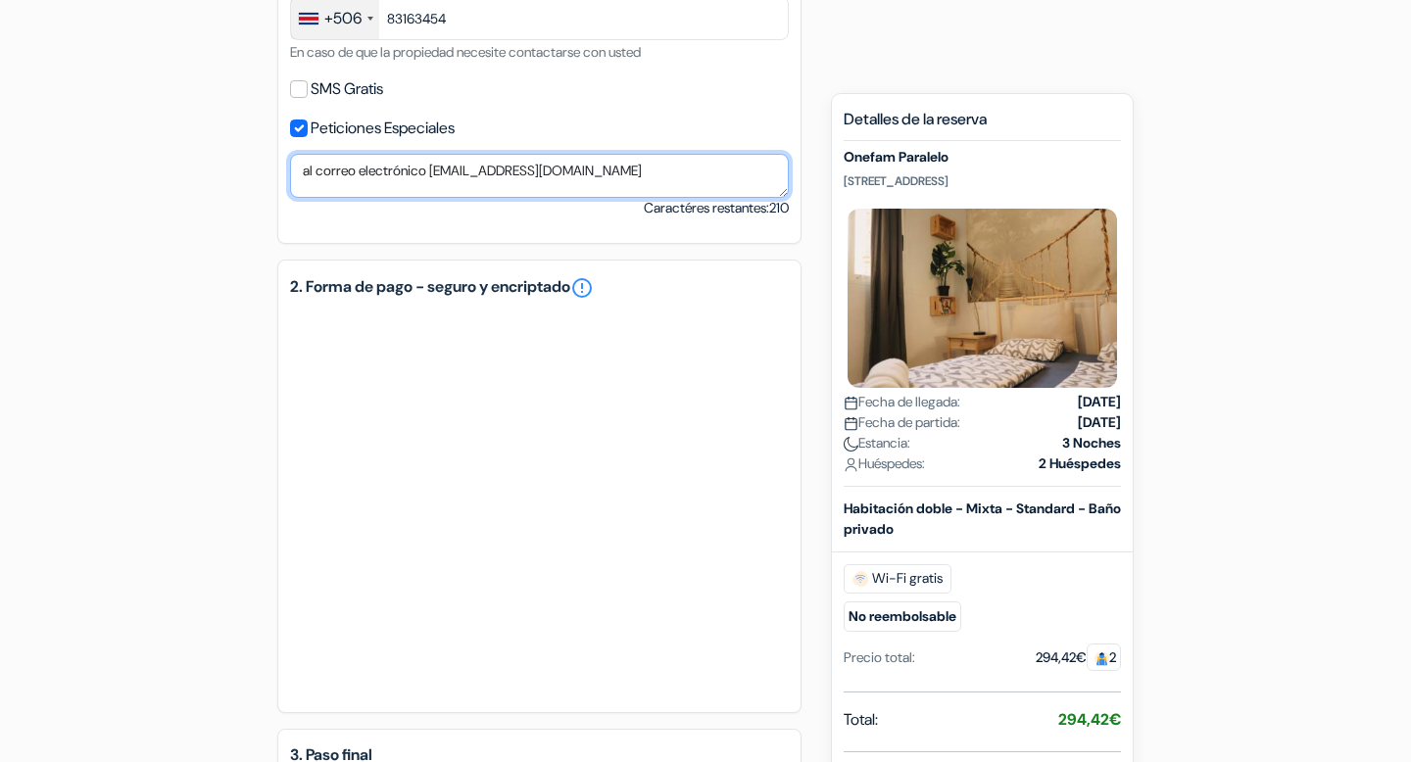
scroll to position [826, 0]
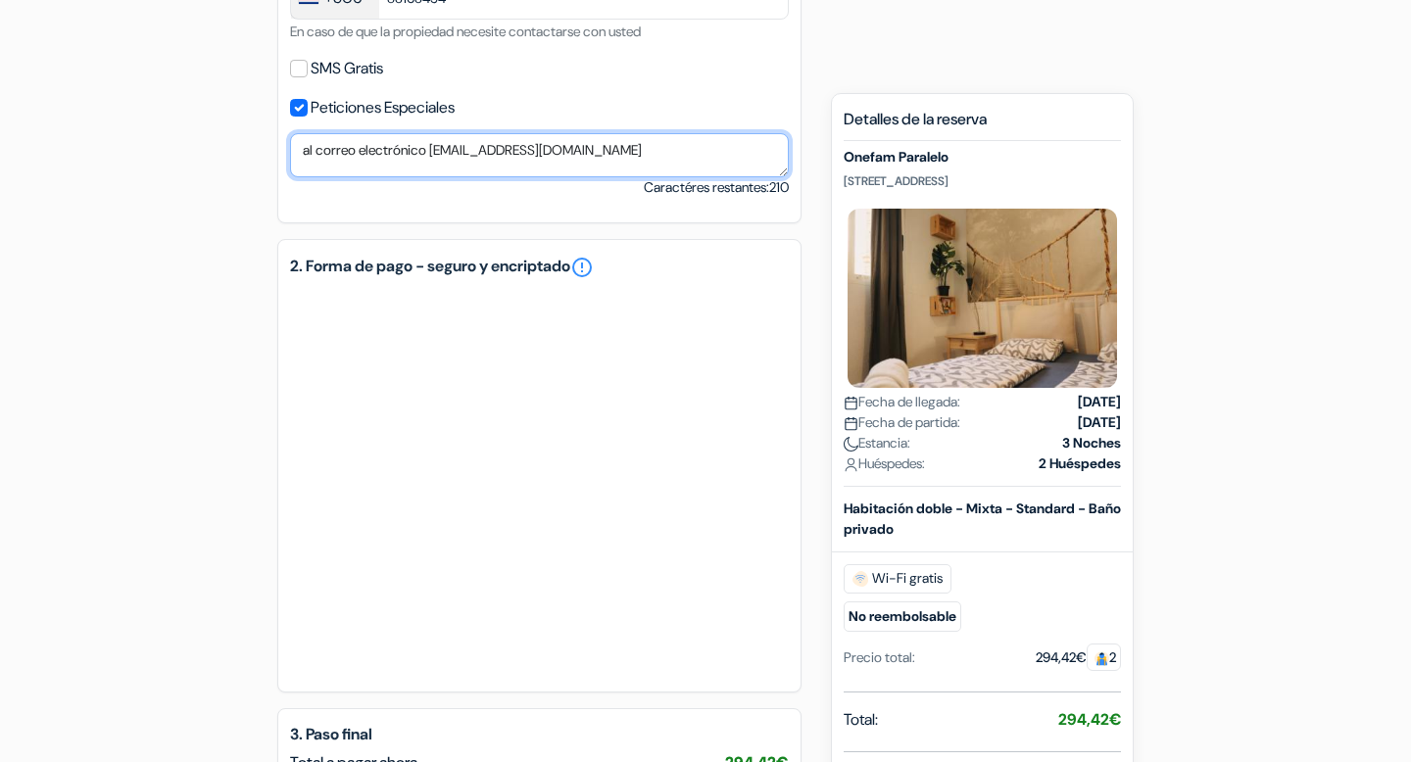
type textarea "al correo electrónico melips98@gmail.com"
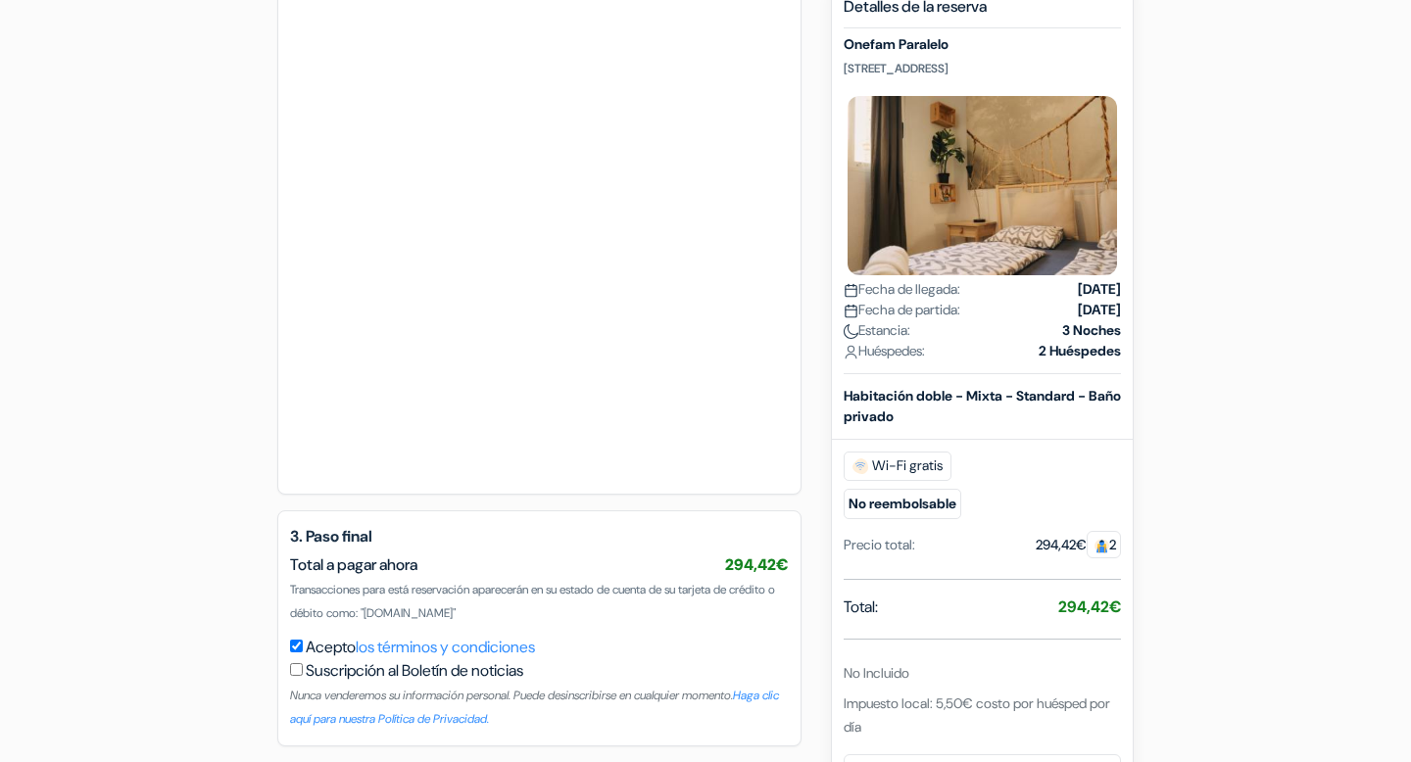
scroll to position [1402, 0]
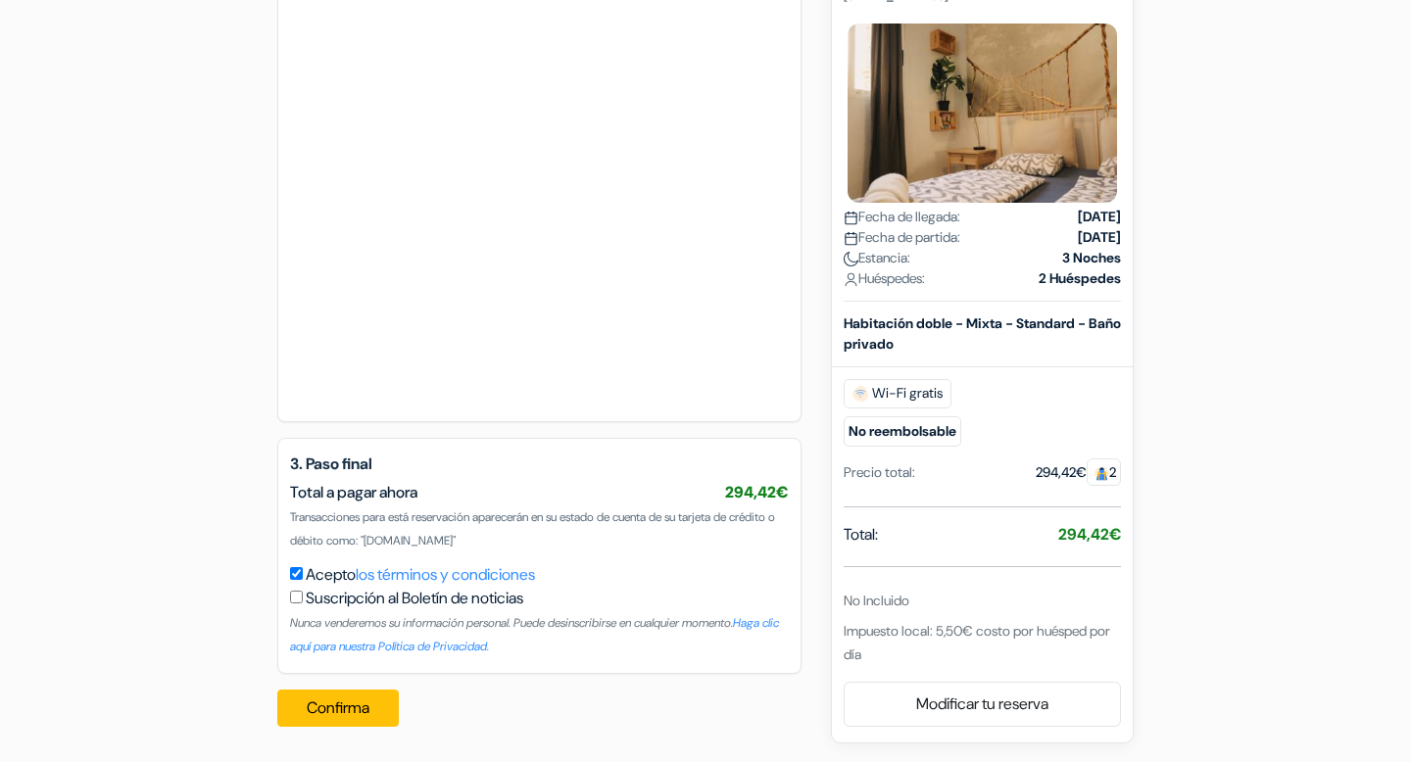
click at [297, 599] on input "checkbox" at bounding box center [296, 597] width 13 height 13
checkbox input "true"
click at [352, 700] on button "Confirma" at bounding box center [337, 708] width 121 height 37
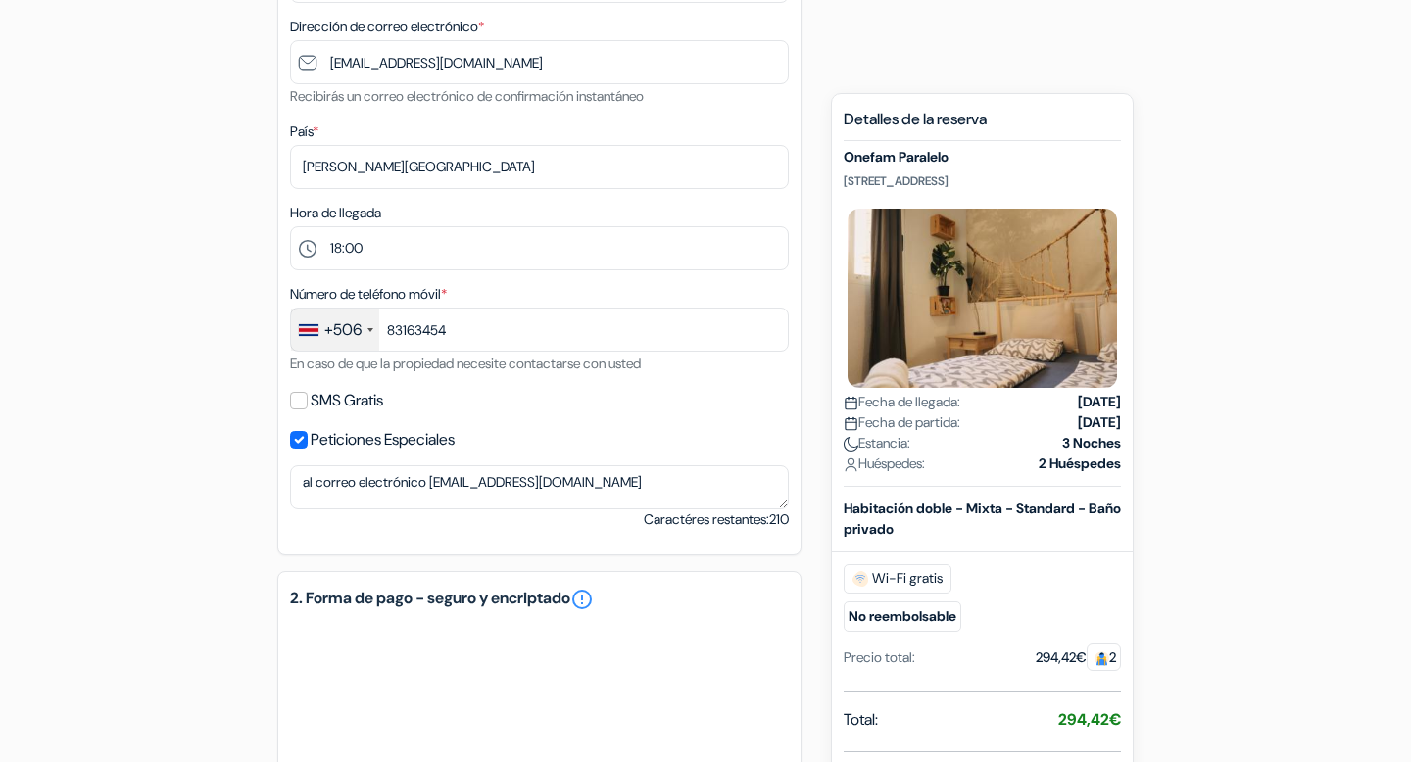
scroll to position [487, 0]
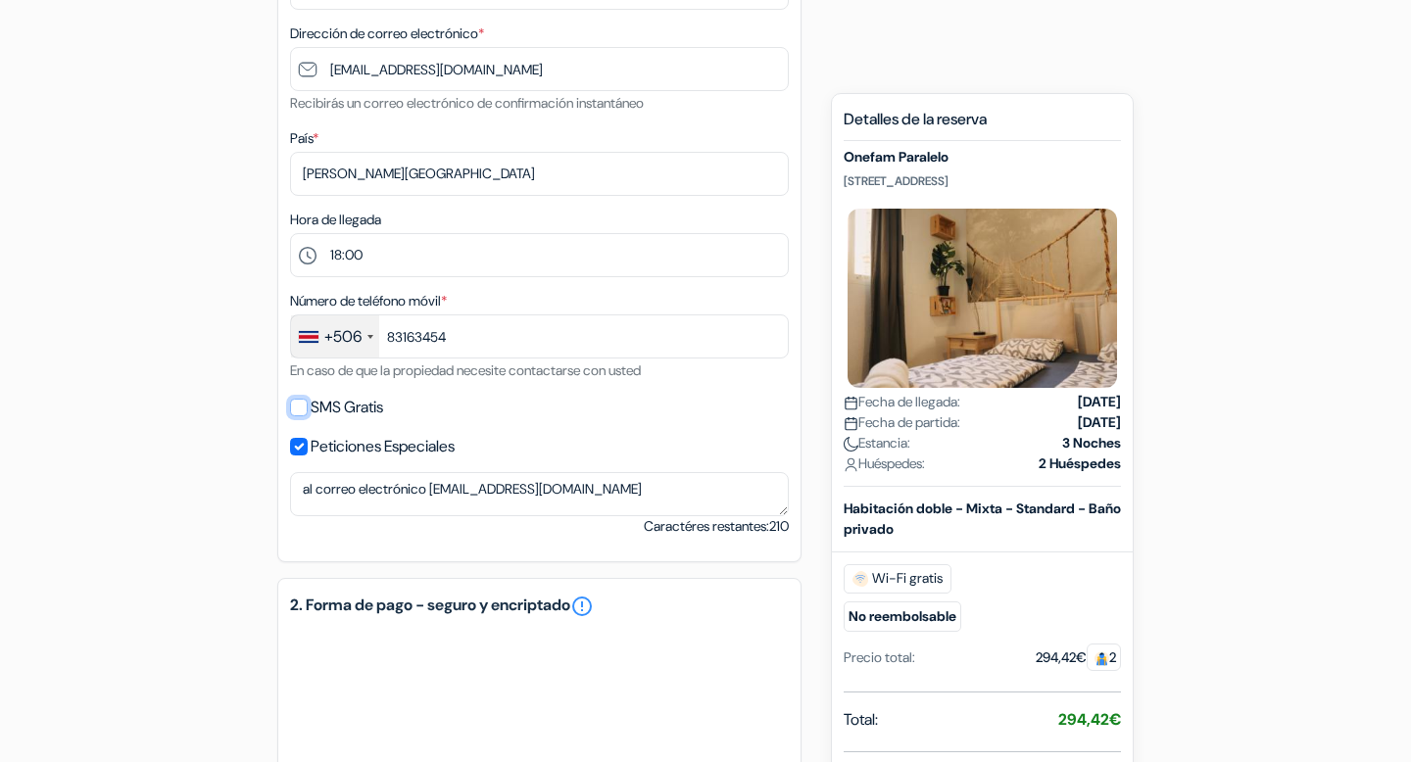
click at [306, 409] on input "SMS Gratis" at bounding box center [299, 408] width 18 height 18
checkbox input "true"
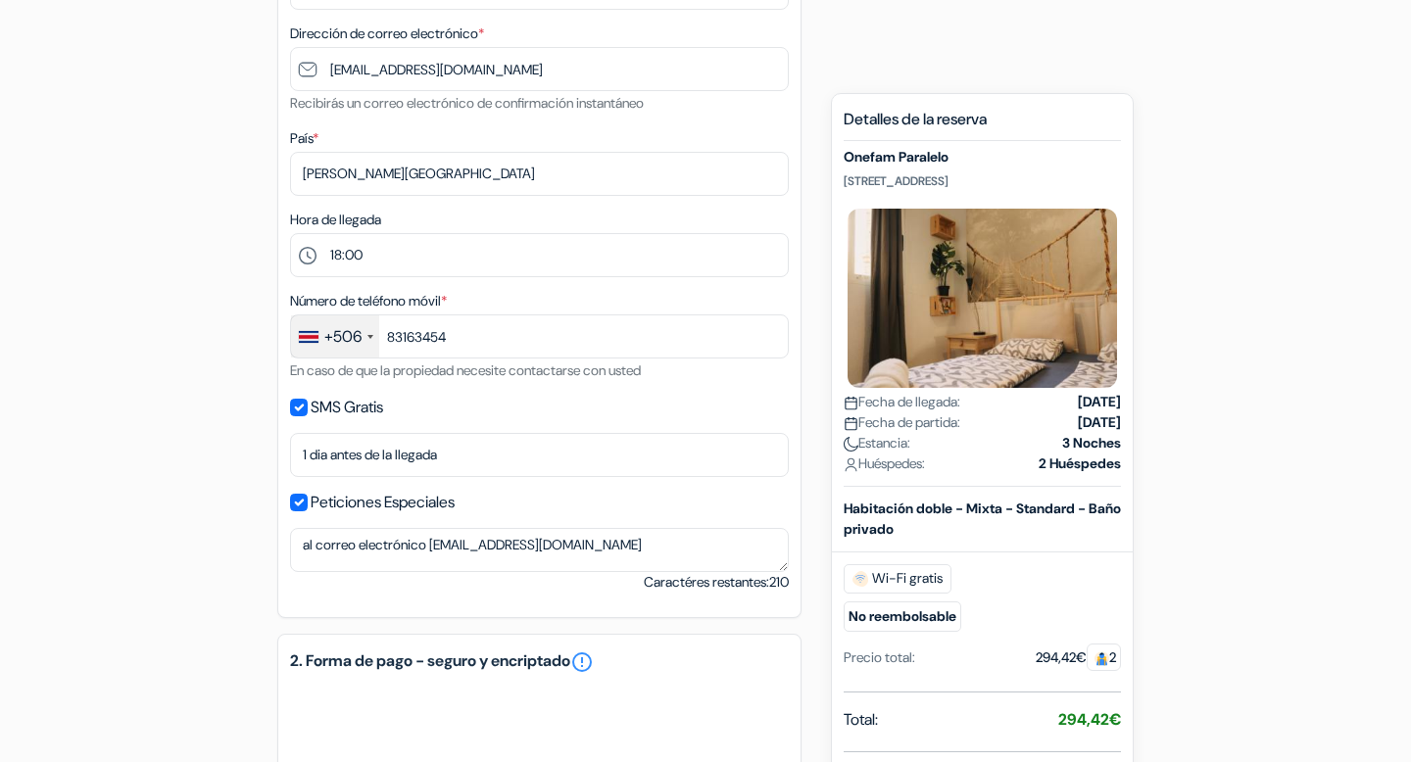
click at [354, 335] on div "+506" at bounding box center [342, 337] width 37 height 24
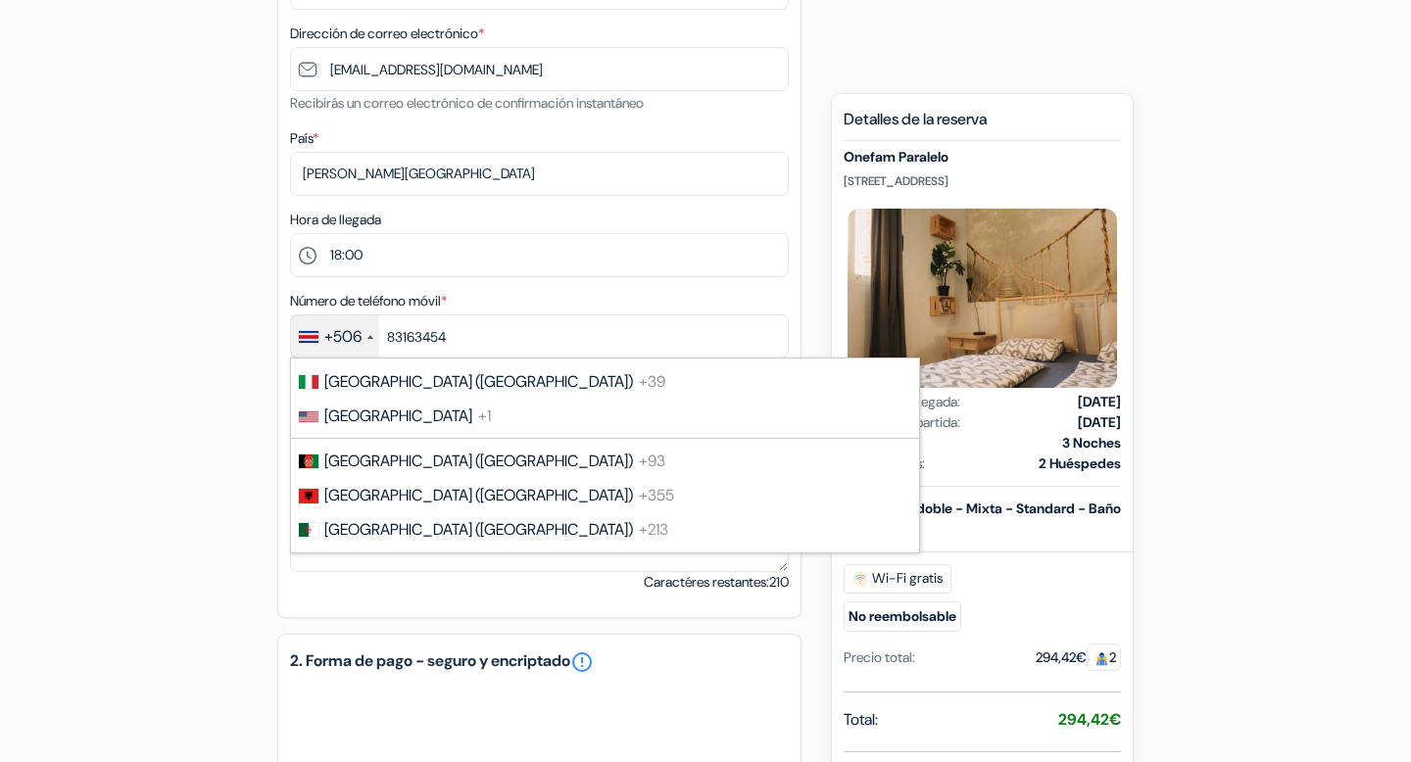
scroll to position [0, 0]
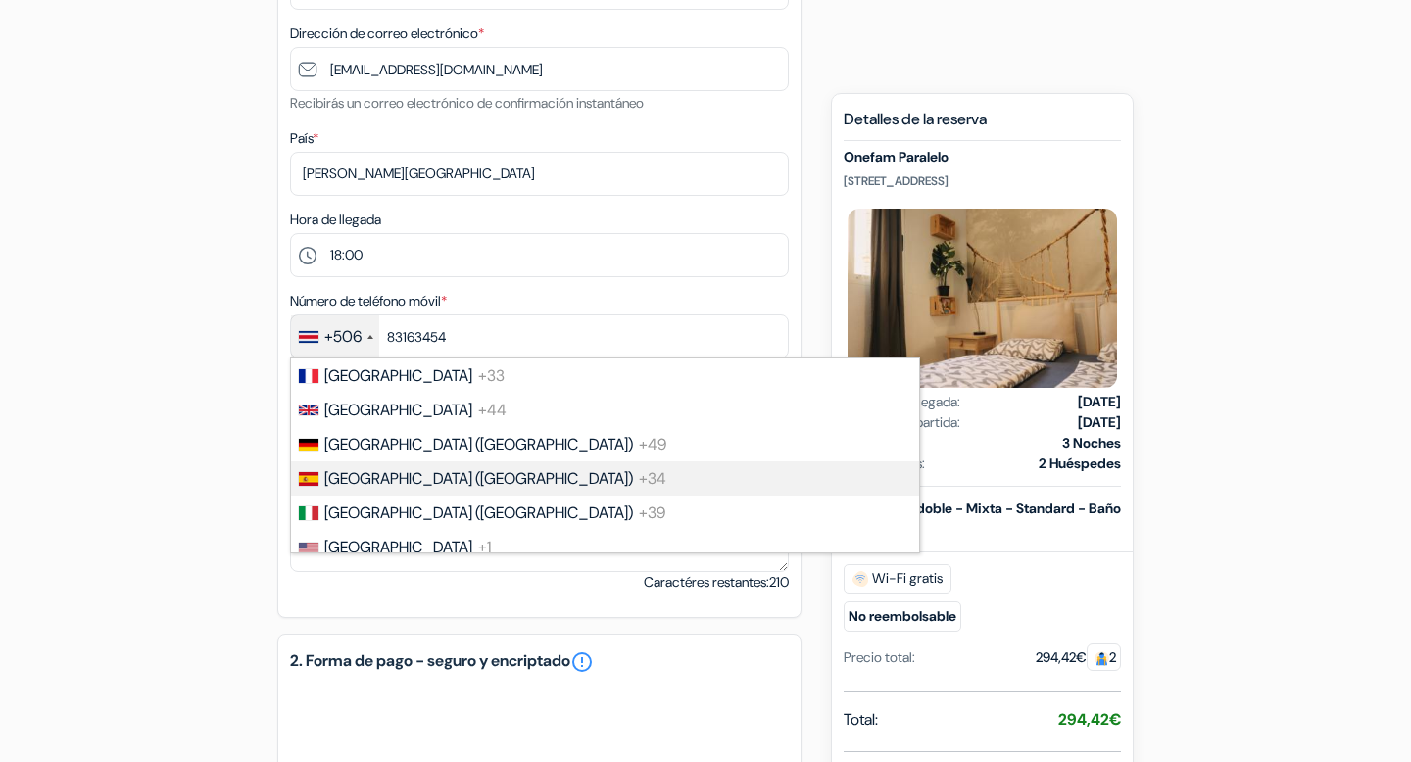
click at [381, 489] on span "[GEOGRAPHIC_DATA] ([GEOGRAPHIC_DATA])" at bounding box center [478, 478] width 309 height 21
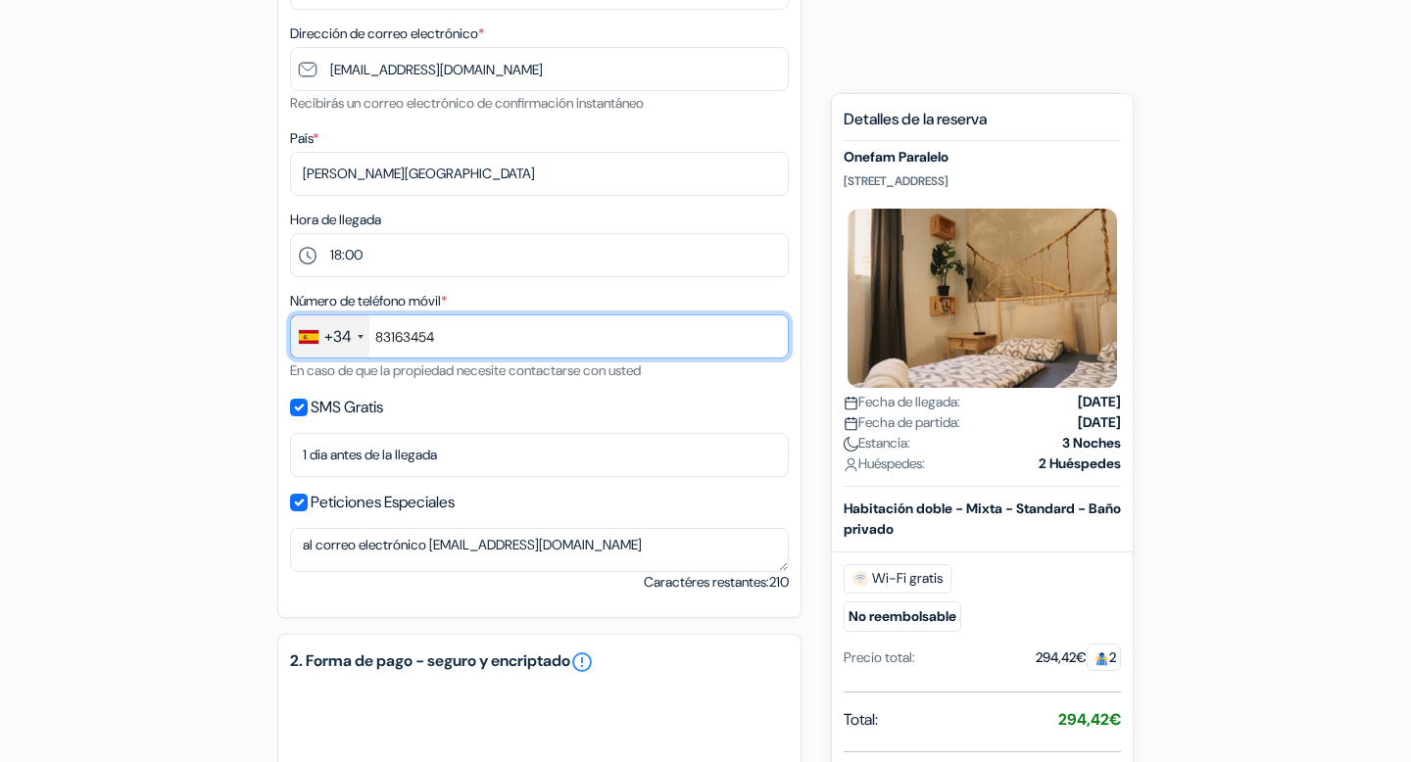
click at [445, 349] on input "83163454" at bounding box center [539, 336] width 499 height 44
type input "654223076"
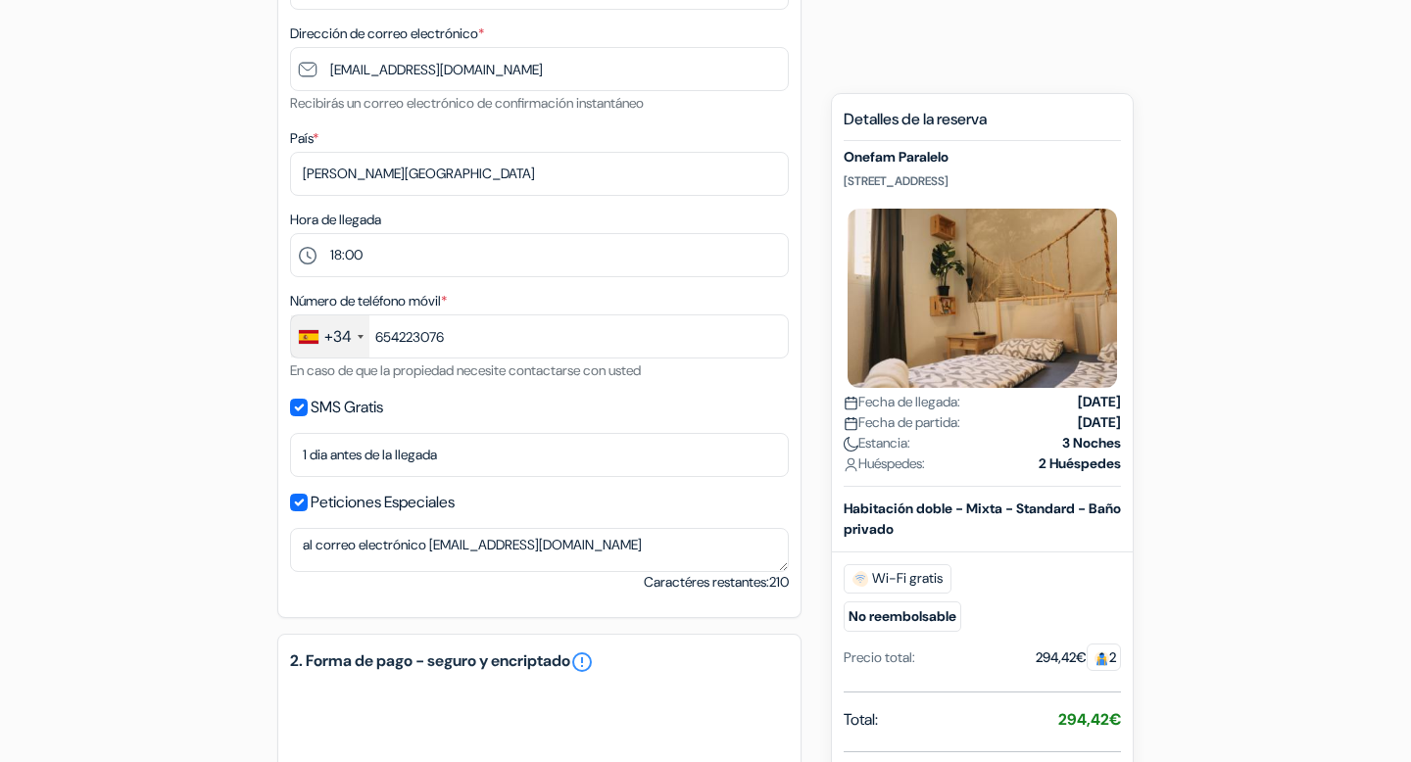
click at [191, 393] on div "add_box Onefam Paralelo Salvà, 62, Barcelona, España Detalles del Alojamiento X…" at bounding box center [705, 755] width 1293 height 2067
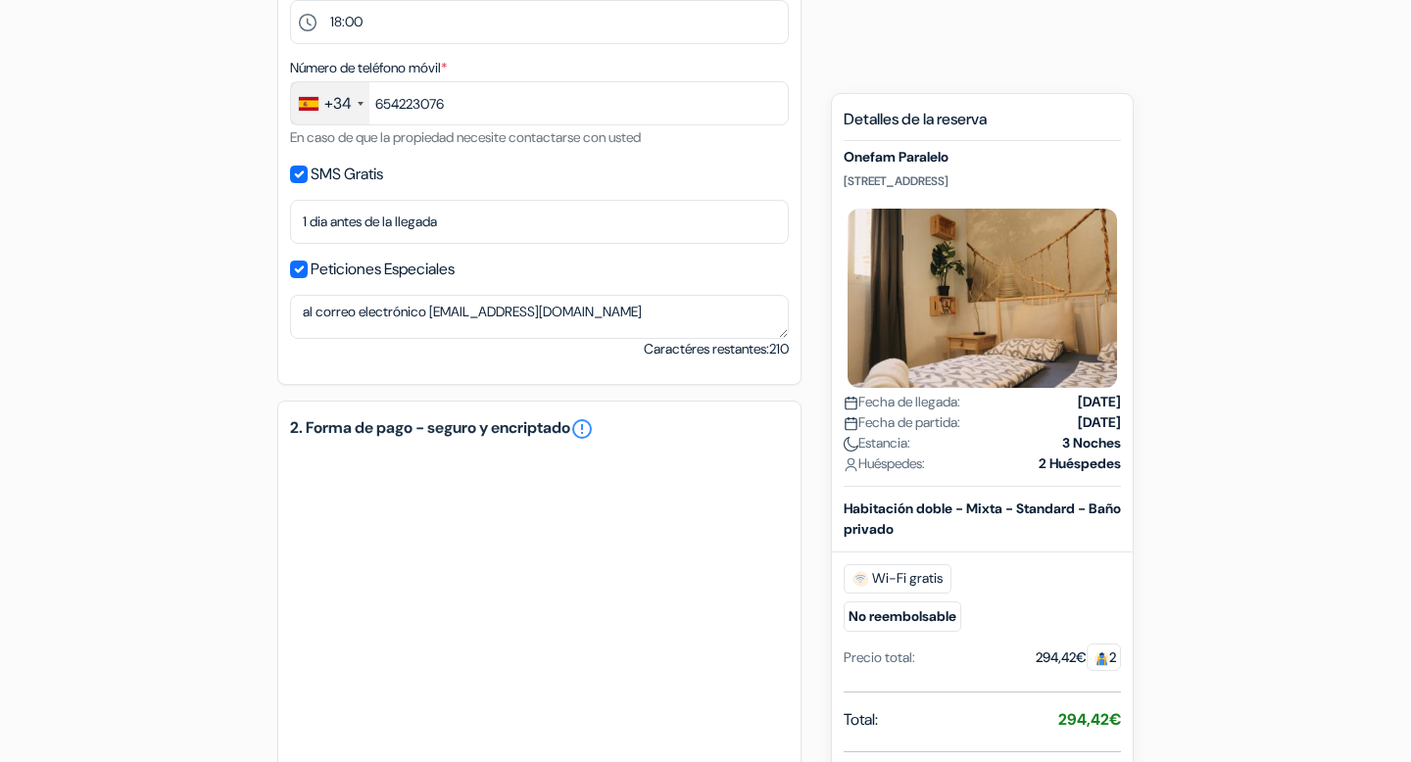
scroll to position [727, 0]
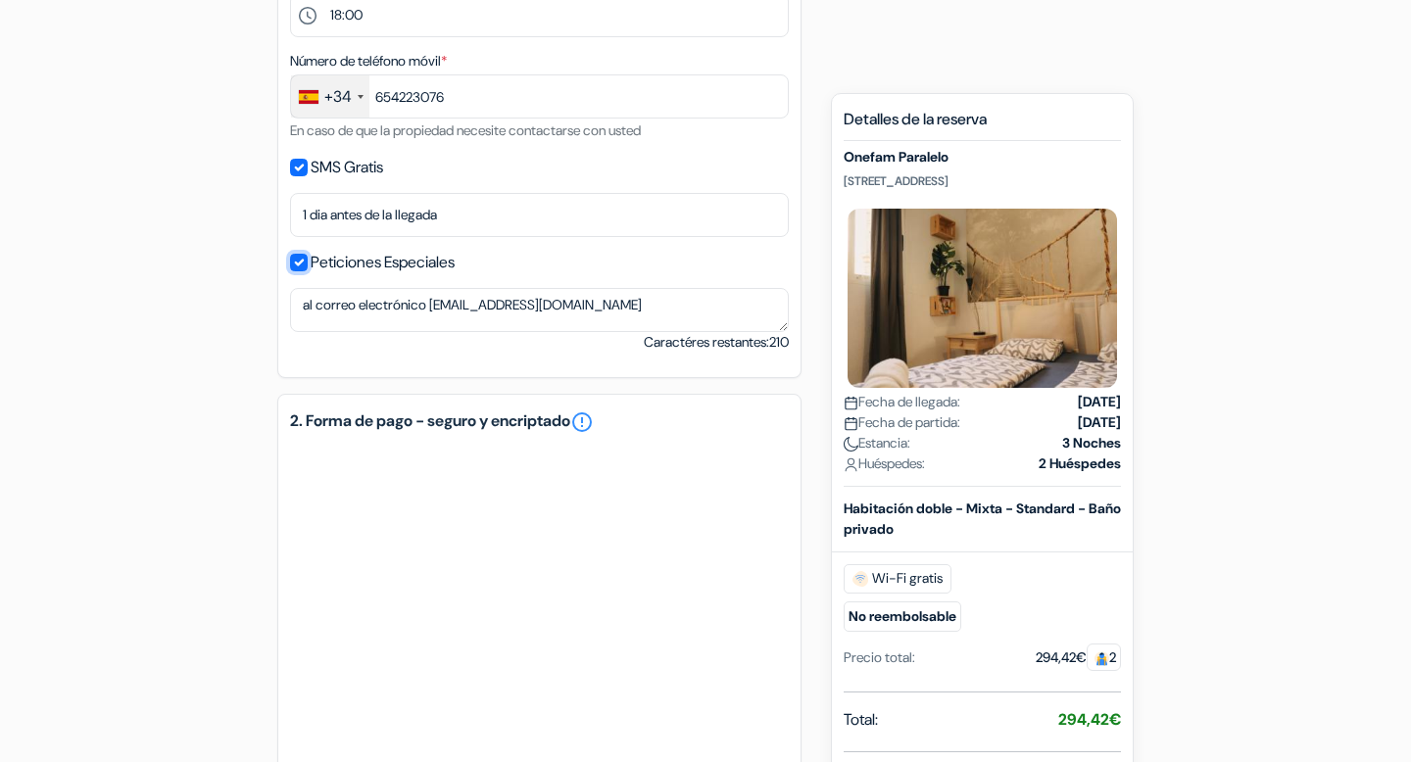
click at [301, 263] on input "Peticiones Especiales" at bounding box center [299, 263] width 18 height 18
checkbox input "false"
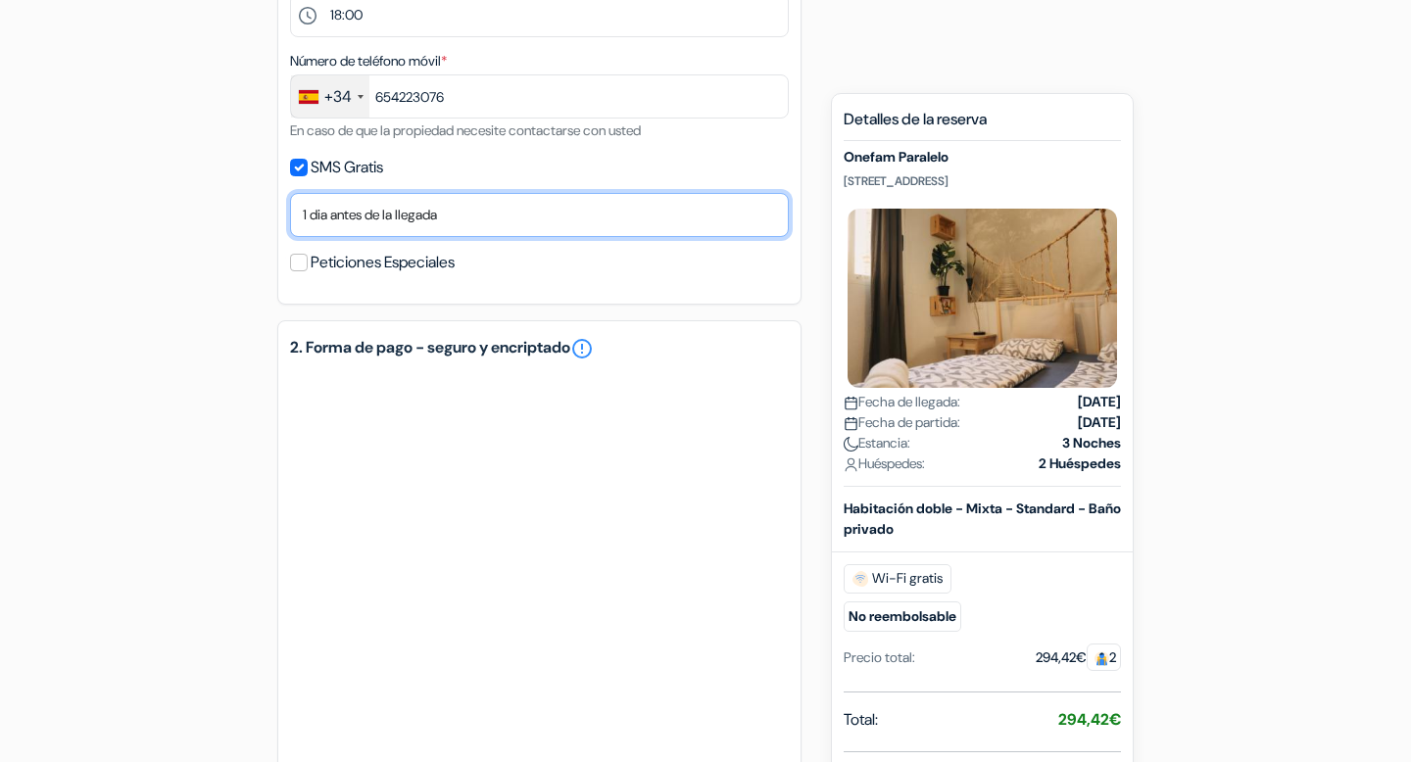
click at [392, 214] on select "No gracias Enviar ahora Llegada 1 dia antes de la llegada 2 días antes de la ll…" at bounding box center [539, 215] width 499 height 44
select select "7"
click at [290, 196] on select "No gracias Enviar ahora Llegada 1 dia antes de la llegada 2 días antes de la ll…" at bounding box center [539, 215] width 499 height 44
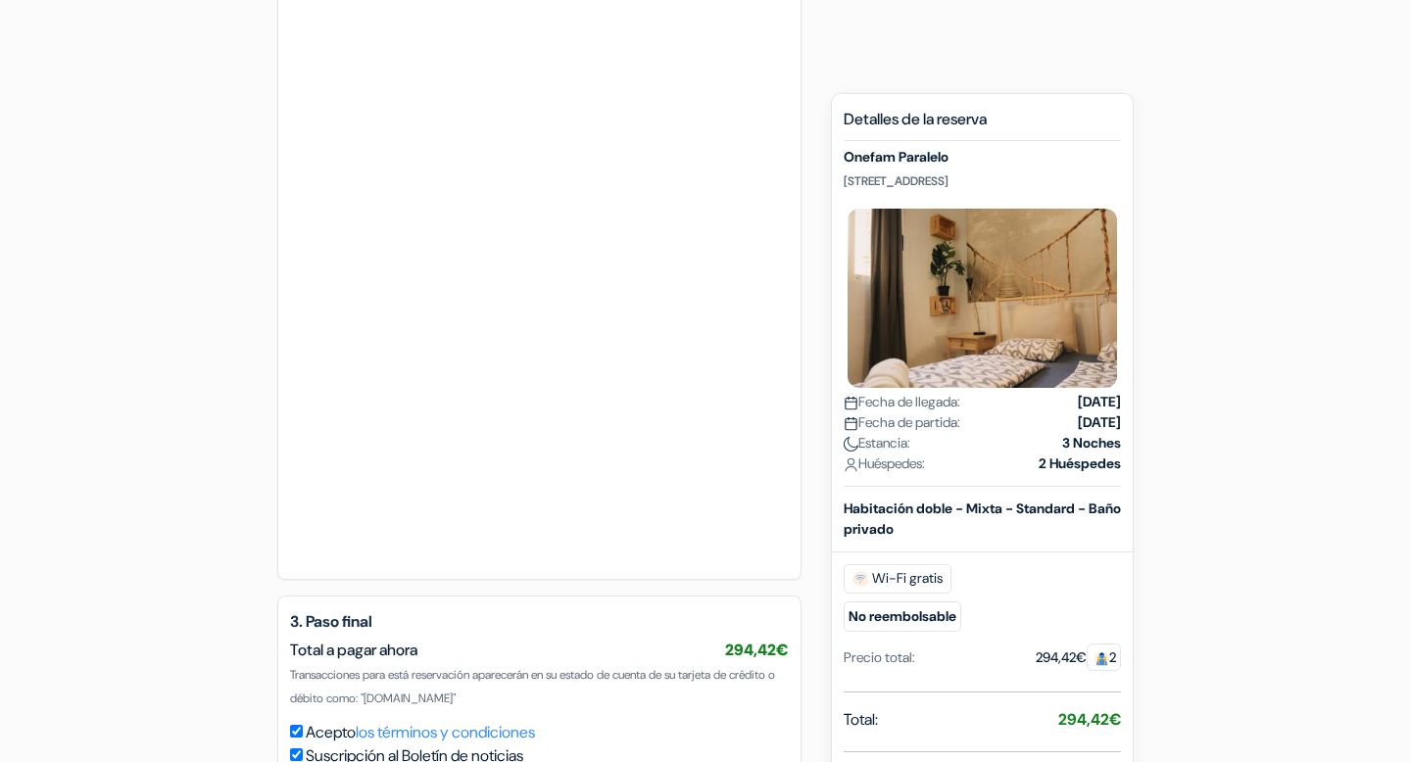
scroll to position [1462, 0]
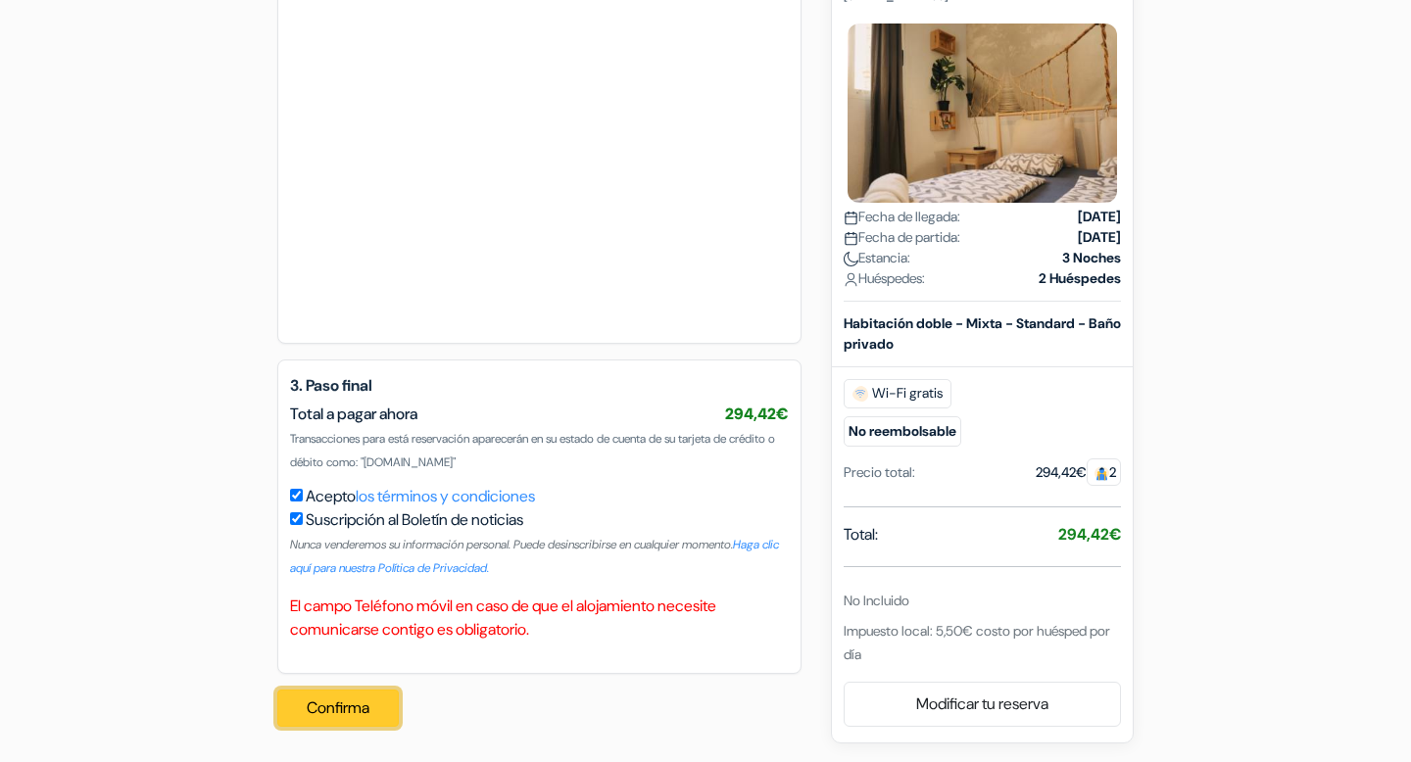
click at [334, 710] on button "Confirma" at bounding box center [337, 708] width 121 height 37
click at [334, 724] on button "Confirma" at bounding box center [337, 708] width 121 height 37
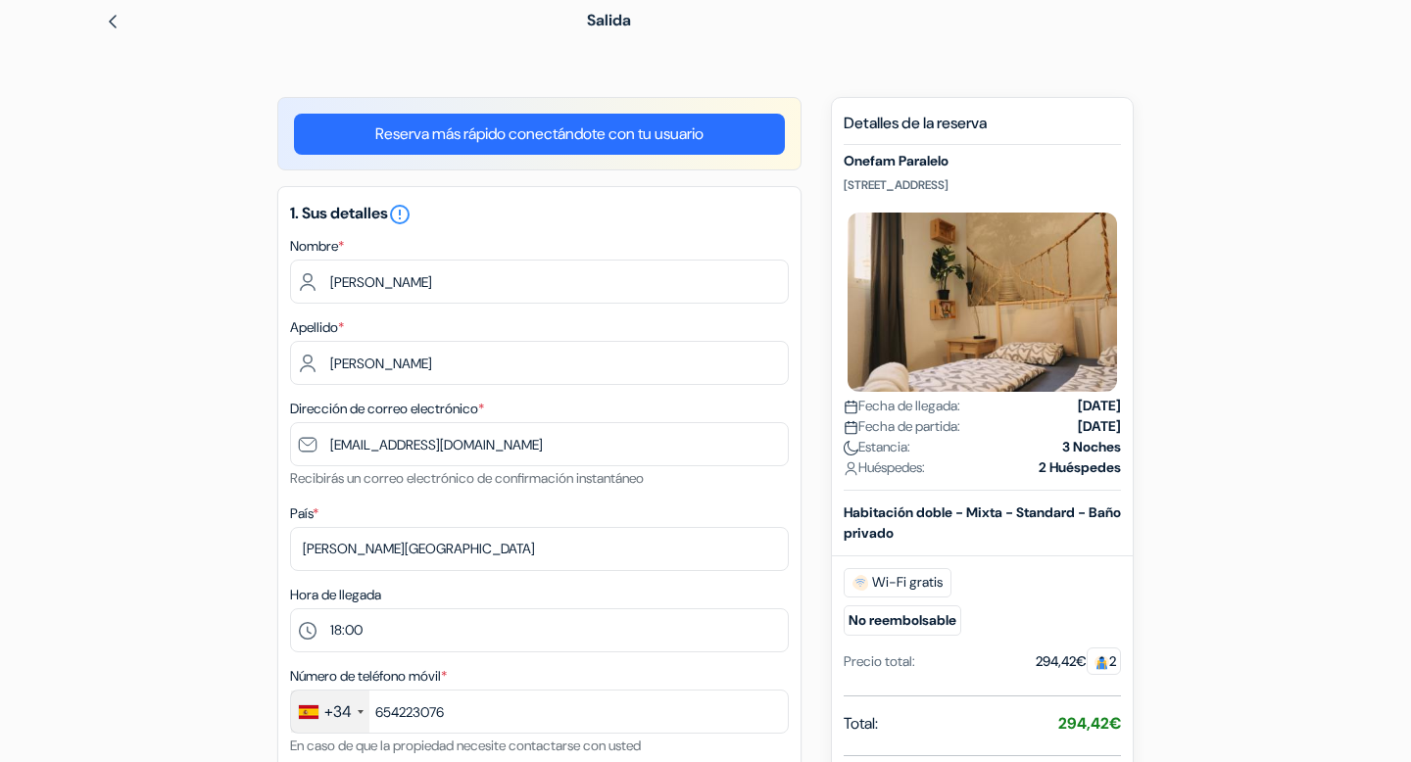
scroll to position [0, 0]
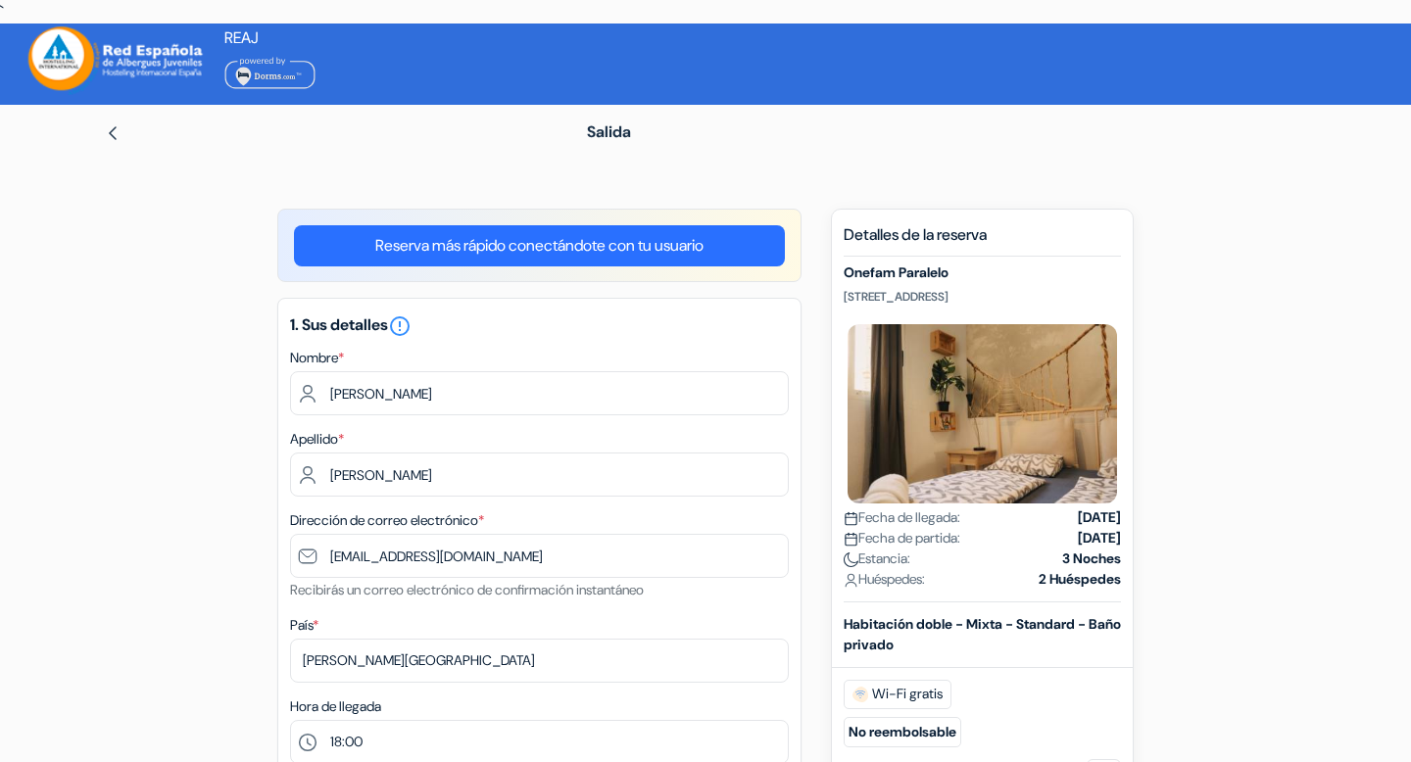
click at [58, 47] on img at bounding box center [117, 60] width 186 height 69
click at [77, 61] on img at bounding box center [117, 60] width 186 height 69
click at [71, 63] on img at bounding box center [117, 60] width 186 height 69
click at [420, 244] on link "Reserva más rápido conectándote con tu usuario" at bounding box center [539, 245] width 491 height 41
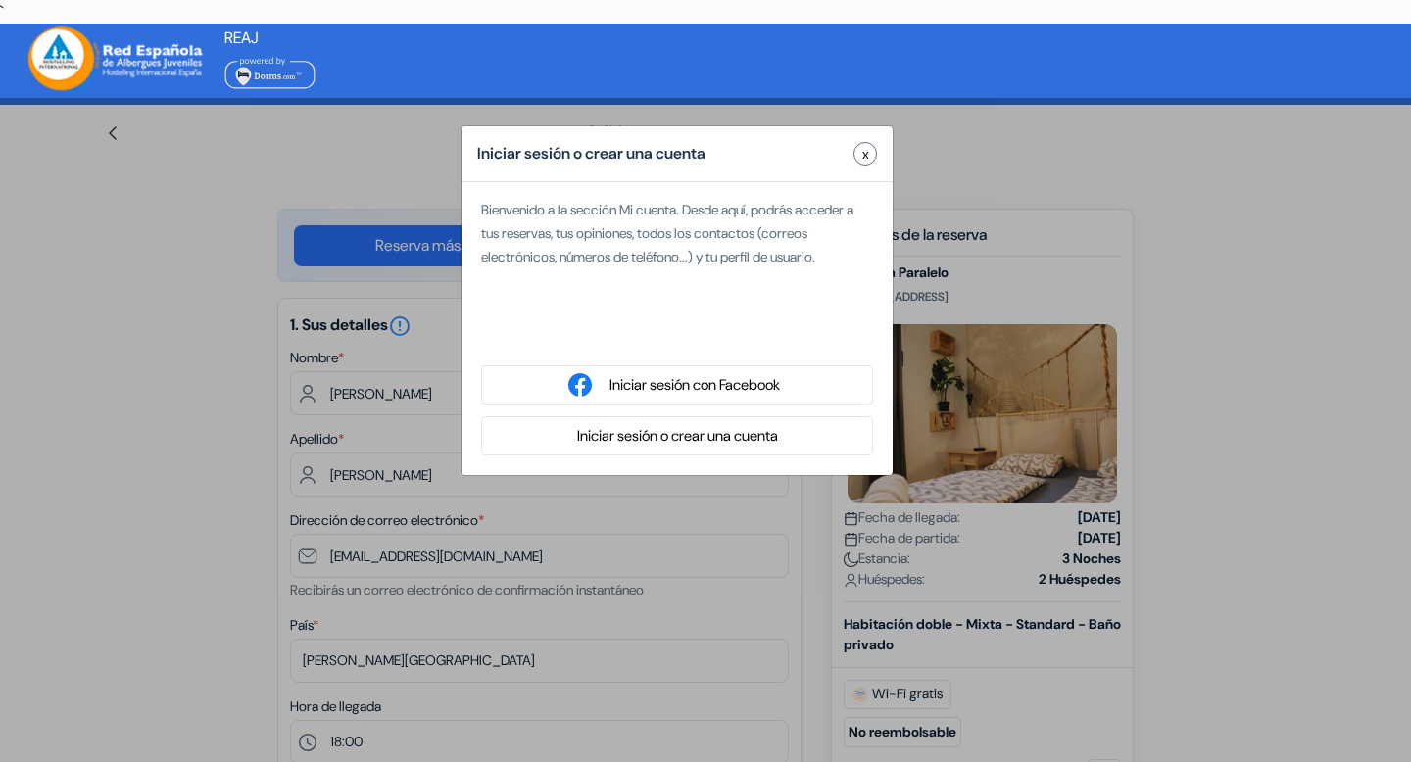
type input "Melissa"
type input "Pérez"
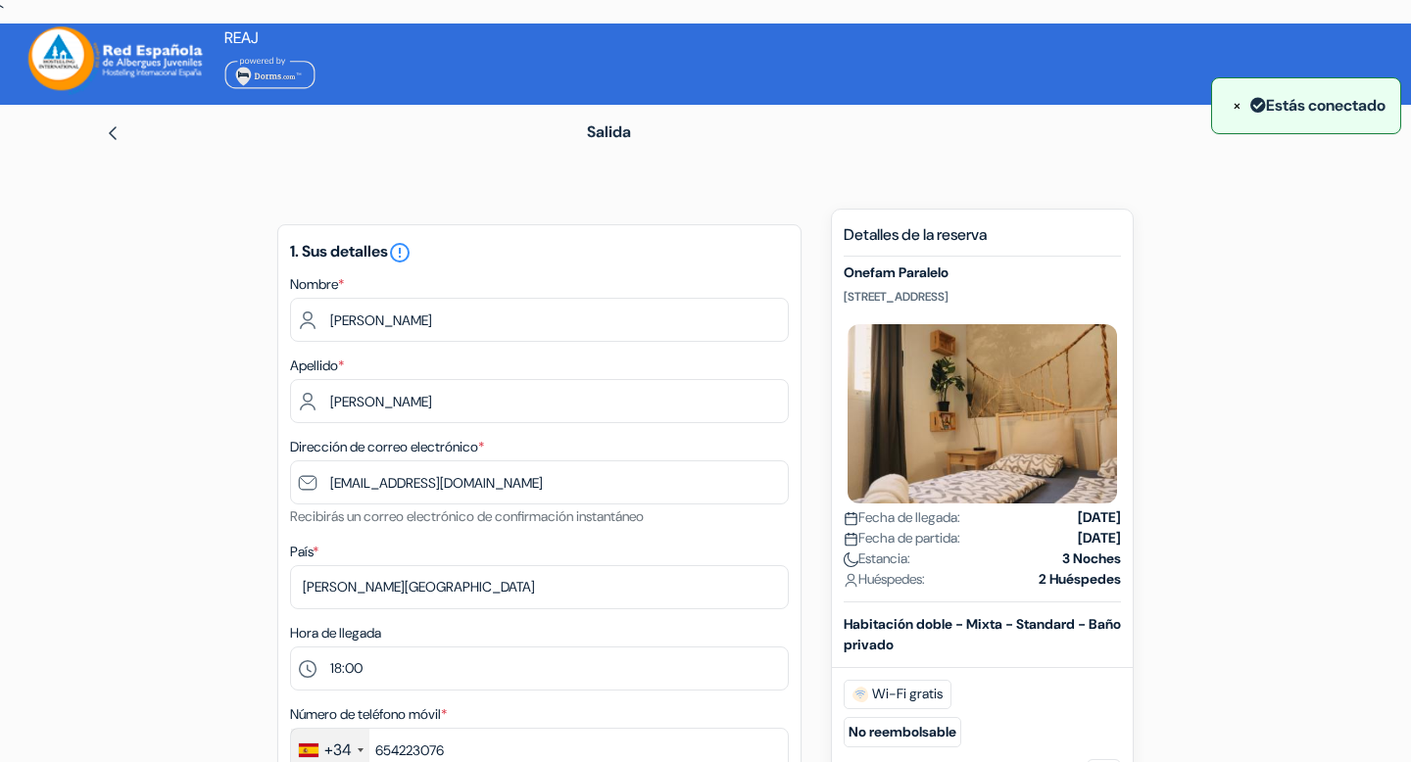
click at [61, 58] on img at bounding box center [117, 60] width 186 height 69
click at [242, 41] on span "REAJ" at bounding box center [241, 37] width 34 height 21
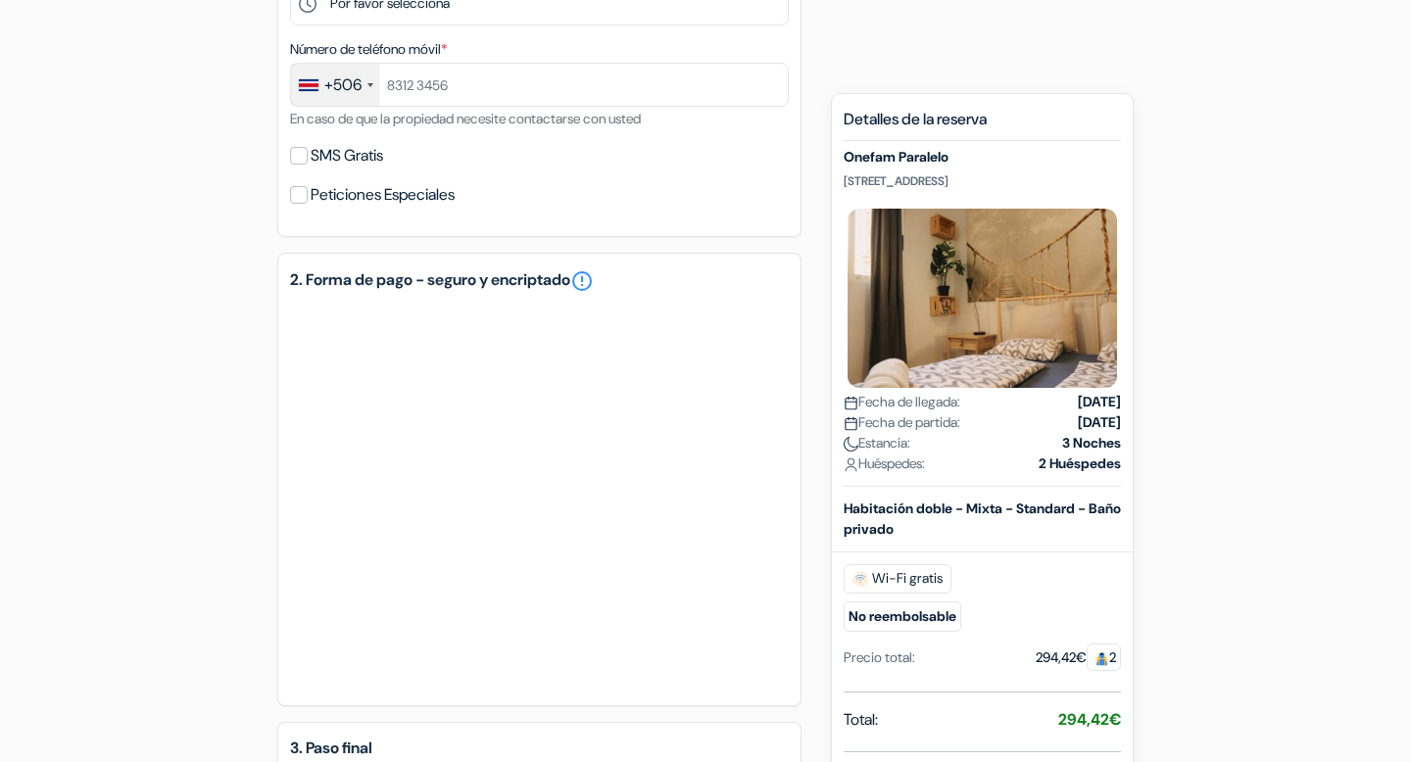
scroll to position [1026, 0]
